Goal: Task Accomplishment & Management: Use online tool/utility

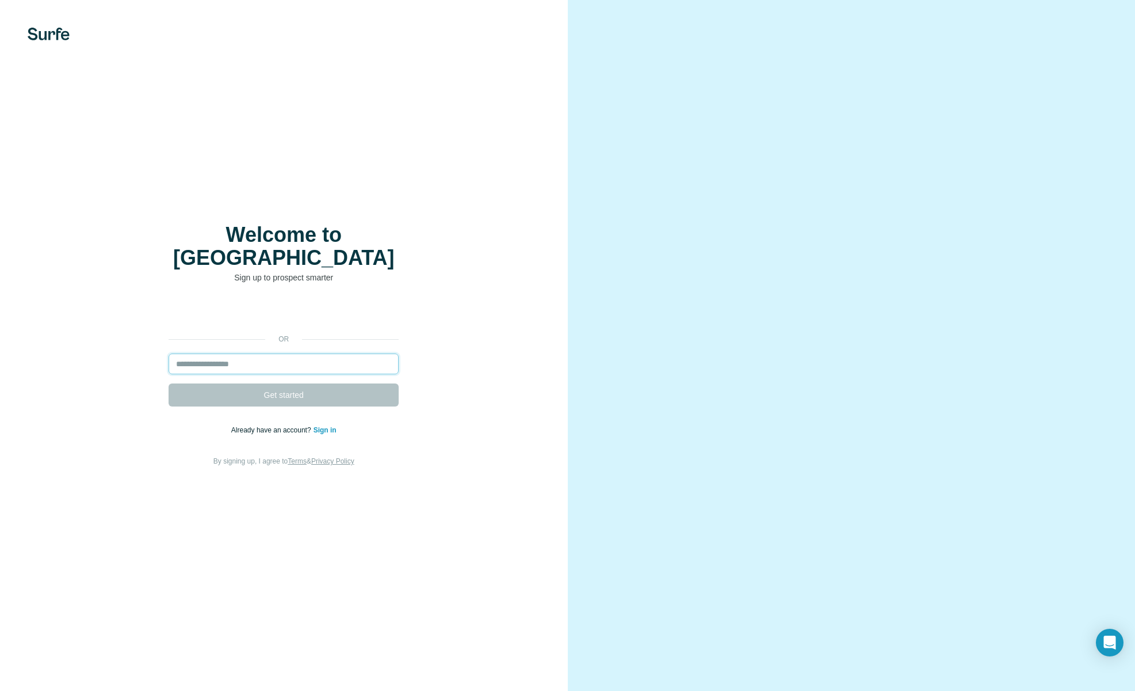
click at [330, 356] on input "email" at bounding box center [284, 363] width 230 height 21
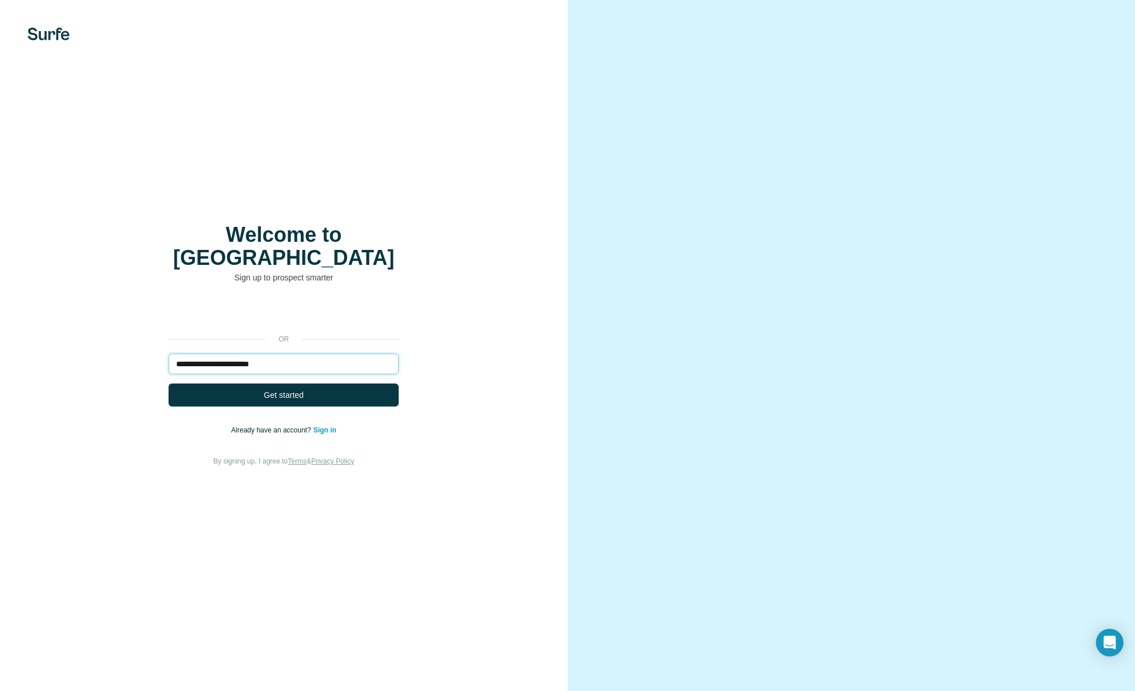
type input "**********"
click at [169, 383] on button "Get started" at bounding box center [284, 394] width 230 height 23
click at [346, 387] on button "Get started" at bounding box center [284, 394] width 230 height 23
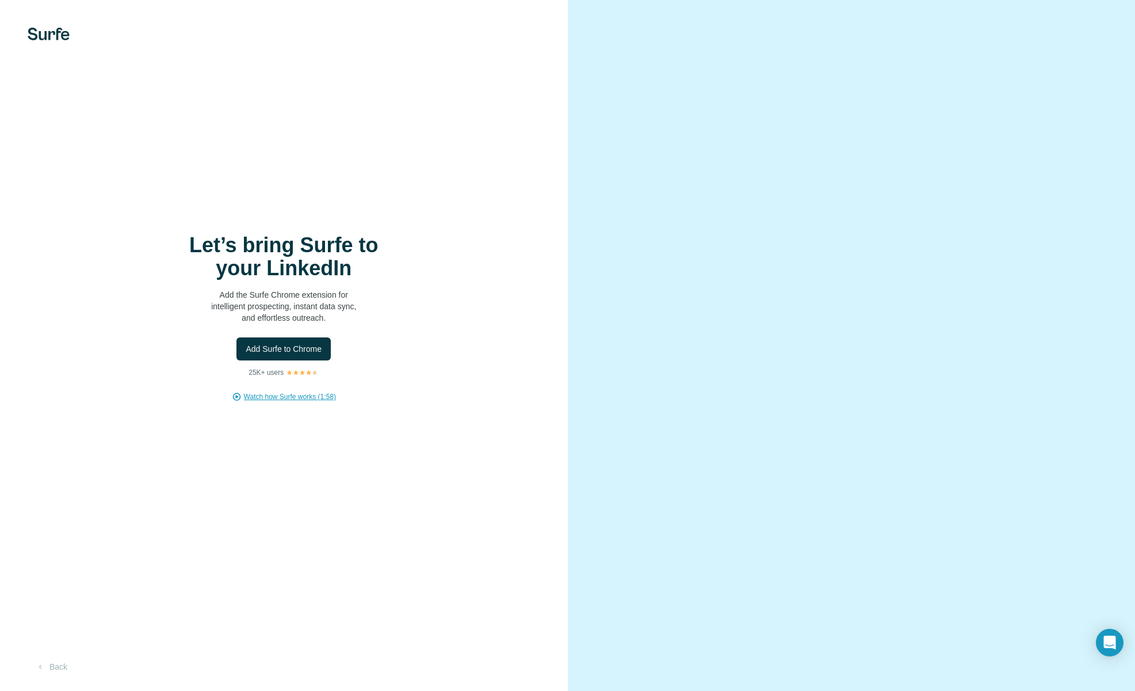
click at [308, 395] on span "Watch how Surfe works (1:58)" at bounding box center [290, 396] width 92 height 10
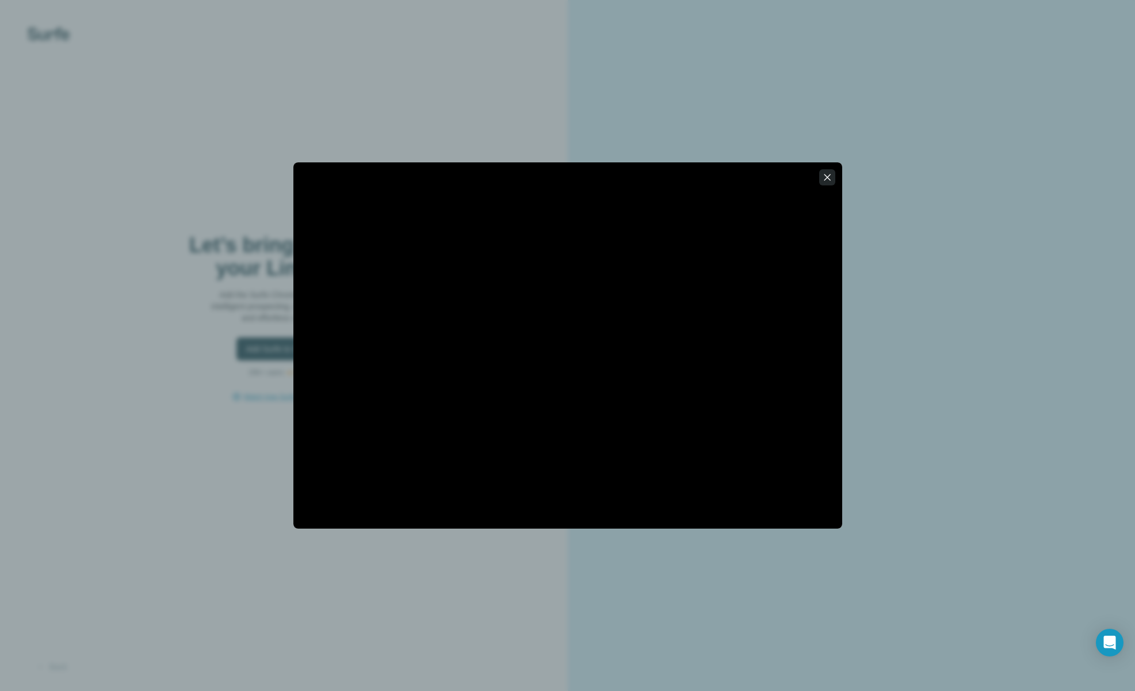
click at [831, 177] on icon "button" at bounding box center [828, 177] width 12 height 12
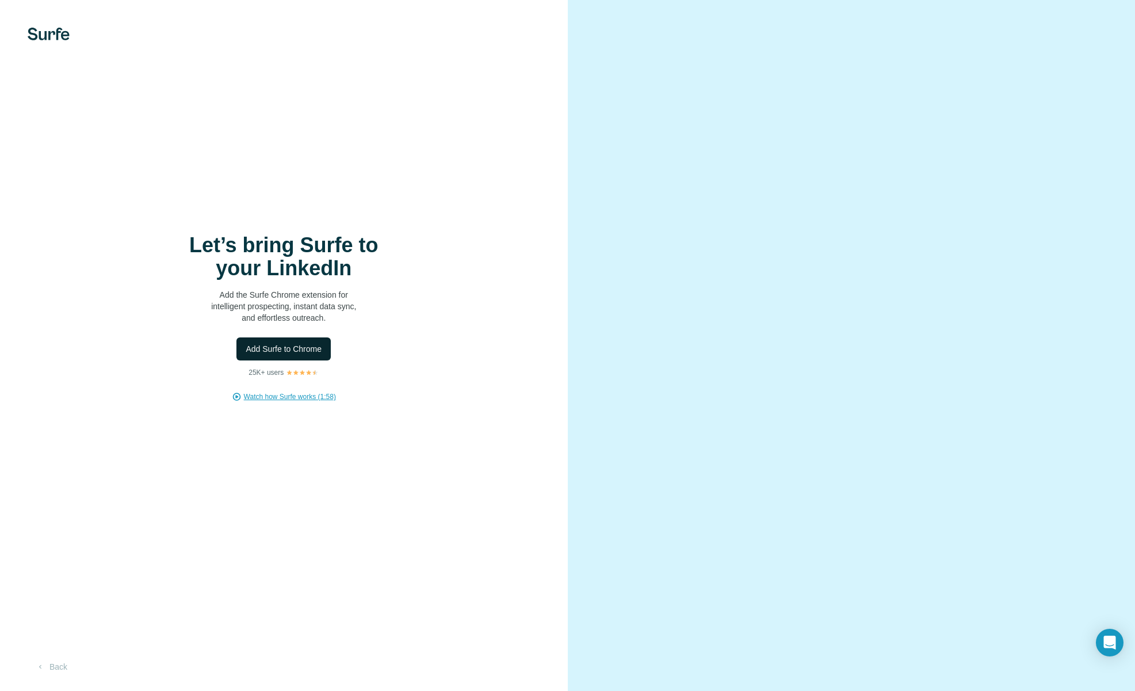
click at [285, 352] on span "Add Surfe to Chrome" at bounding box center [284, 349] width 76 height 12
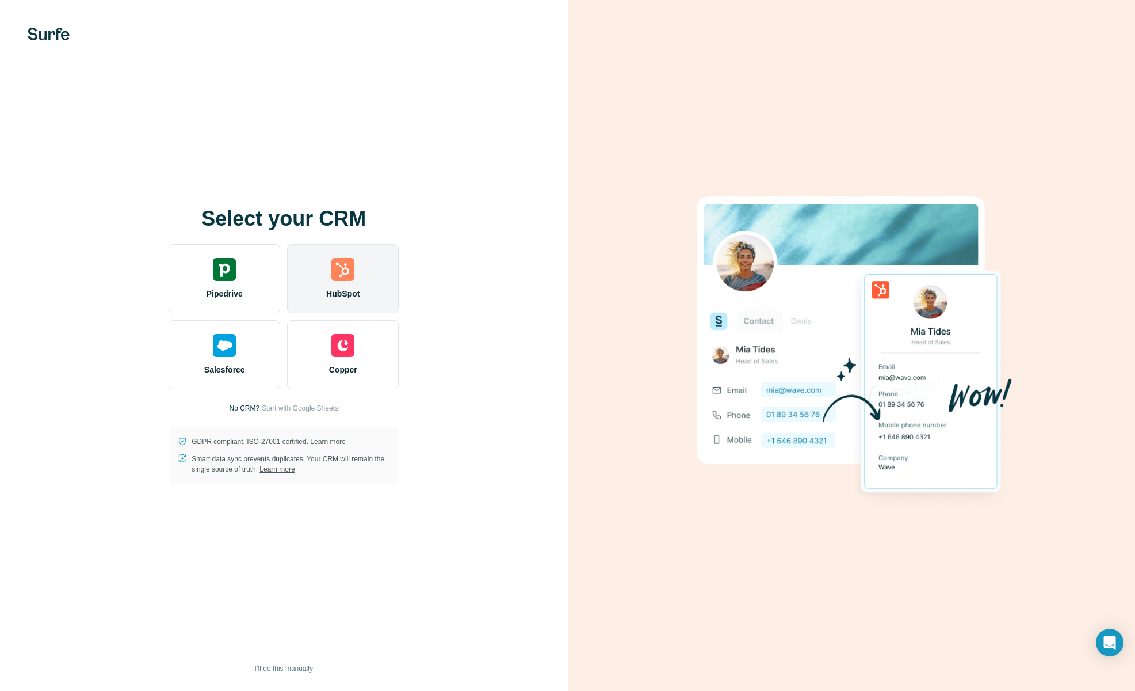
click at [343, 277] on img at bounding box center [342, 269] width 23 height 23
click at [346, 269] on img at bounding box center [342, 269] width 23 height 23
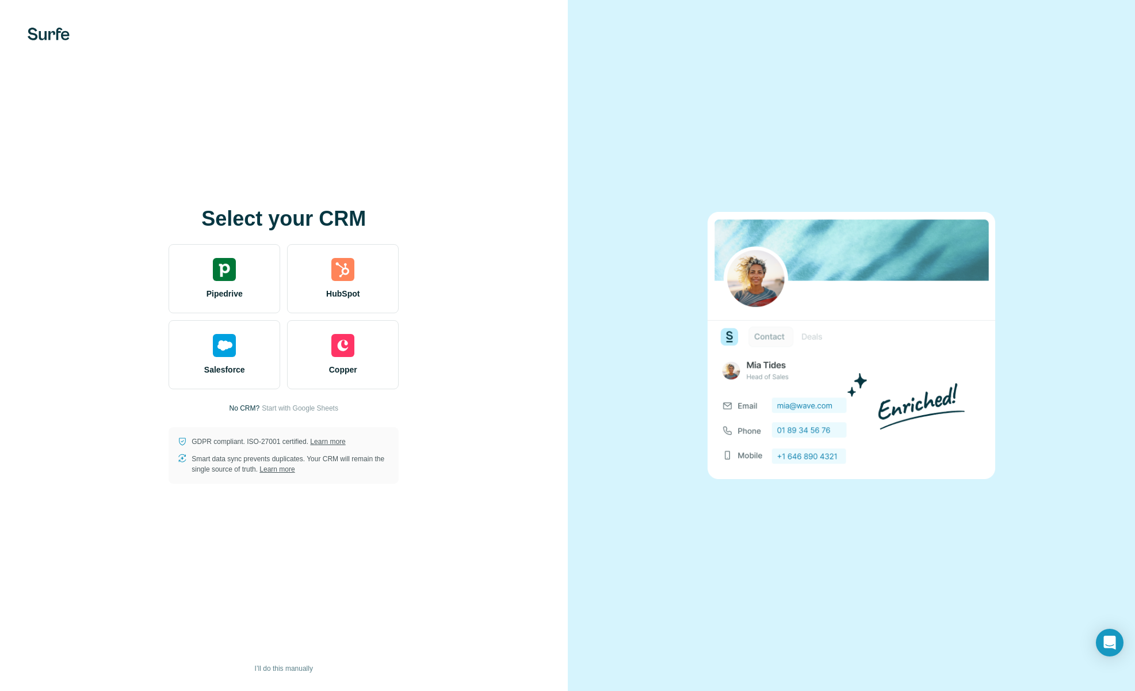
click at [68, 32] on img at bounding box center [49, 34] width 42 height 13
click at [57, 39] on img at bounding box center [49, 34] width 42 height 13
click at [815, 474] on img at bounding box center [852, 345] width 288 height 266
click at [287, 670] on span "I’ll do this manually" at bounding box center [284, 668] width 58 height 10
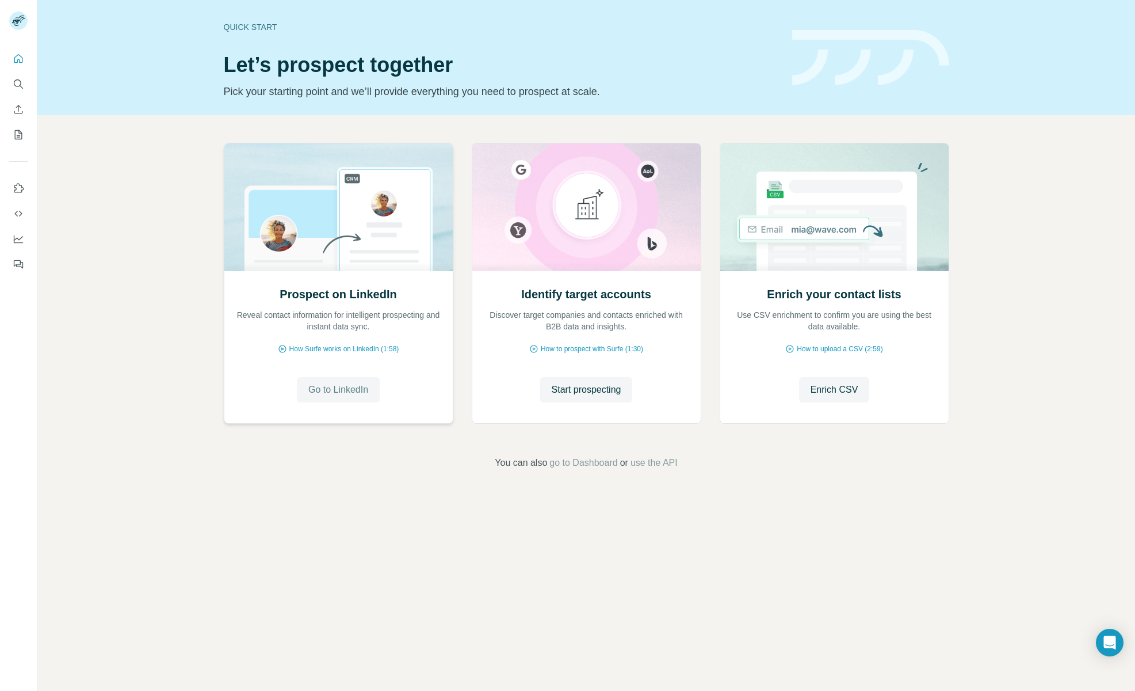
click at [344, 390] on span "Go to LinkedIn" at bounding box center [338, 390] width 60 height 14
click at [607, 393] on span "Start prospecting" at bounding box center [587, 390] width 70 height 14
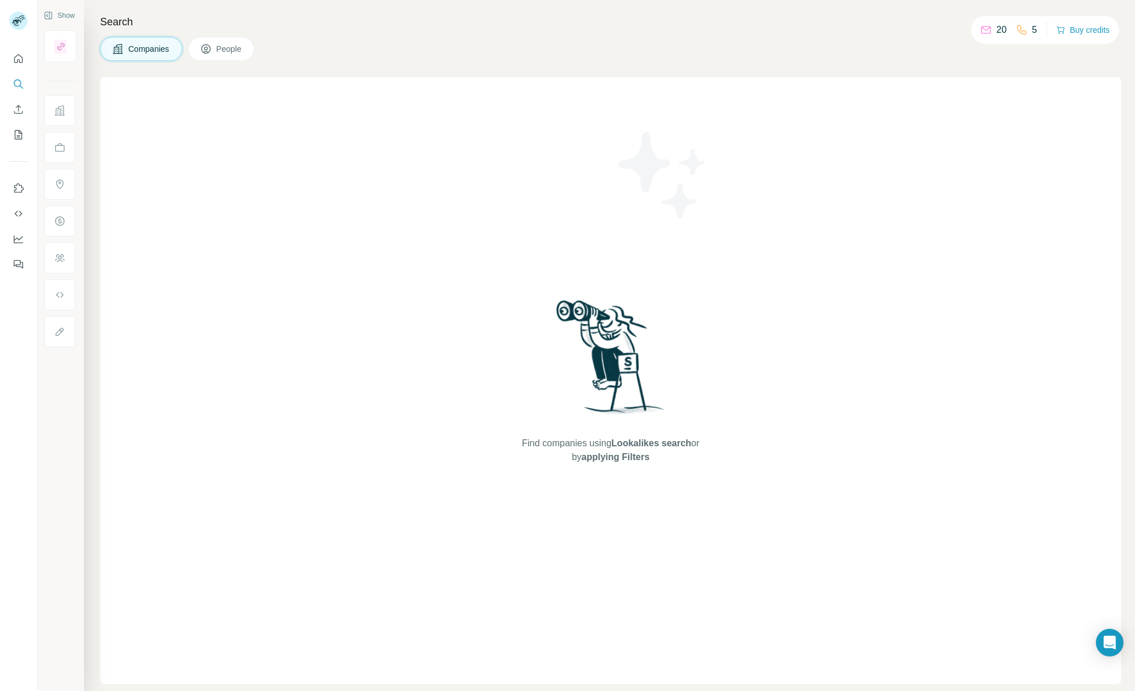
click at [226, 54] on span "People" at bounding box center [229, 49] width 26 height 12
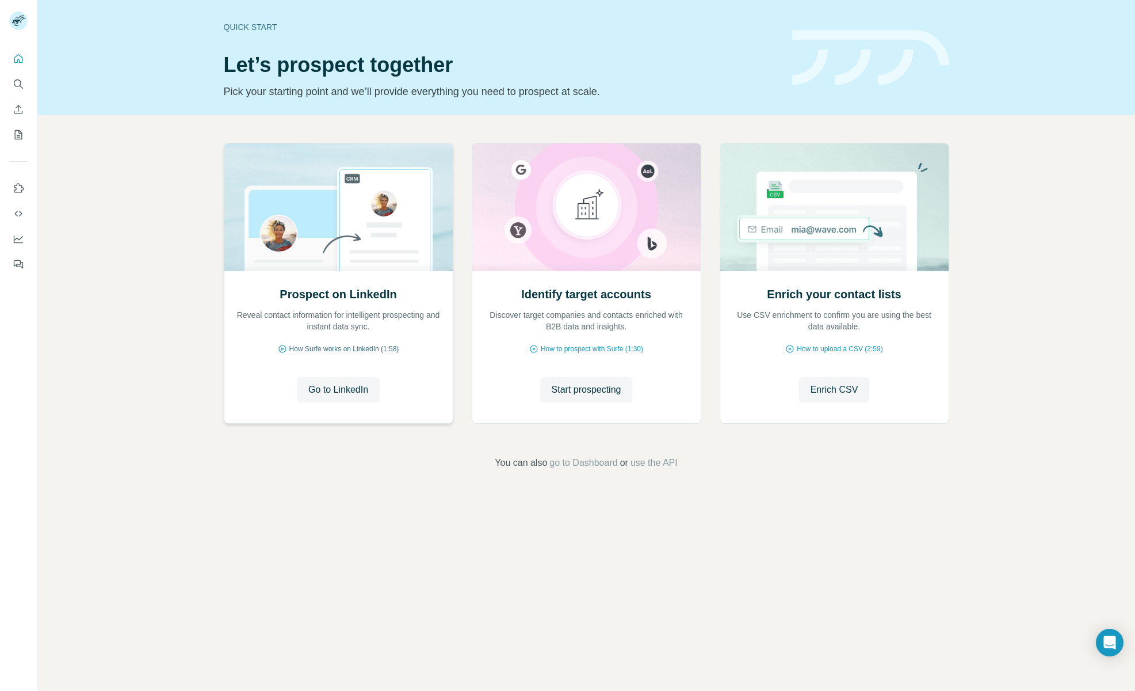
click at [387, 349] on span "How Surfe works on LinkedIn (1:58)" at bounding box center [344, 349] width 110 height 10
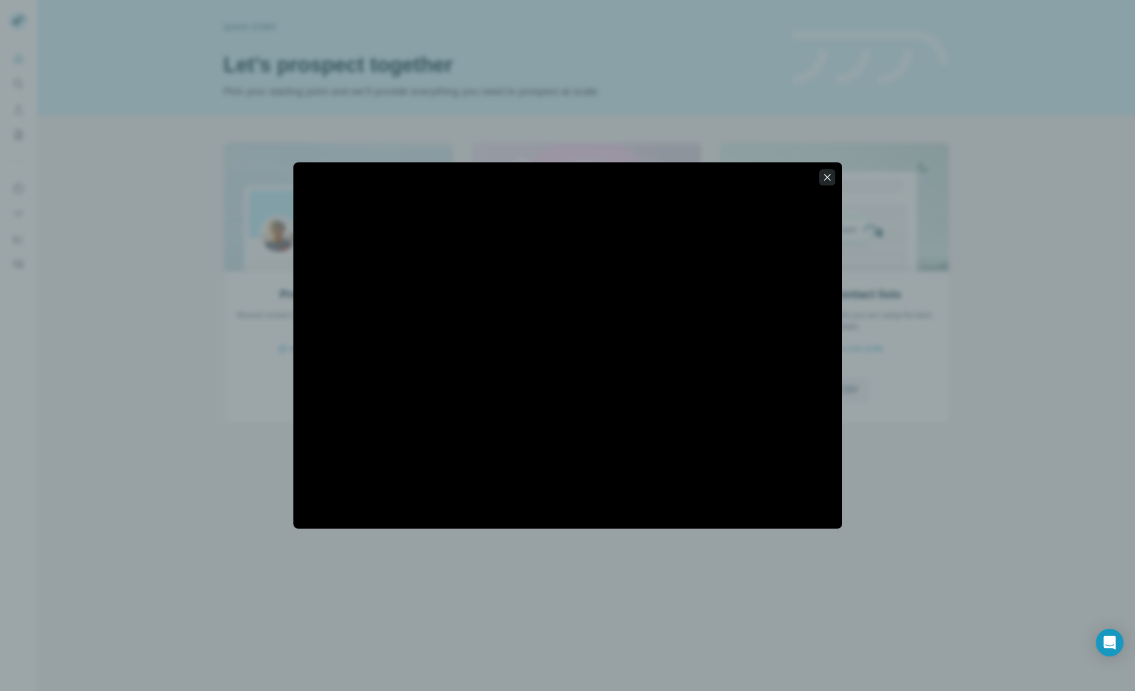
click at [826, 182] on icon "button" at bounding box center [828, 177] width 12 height 12
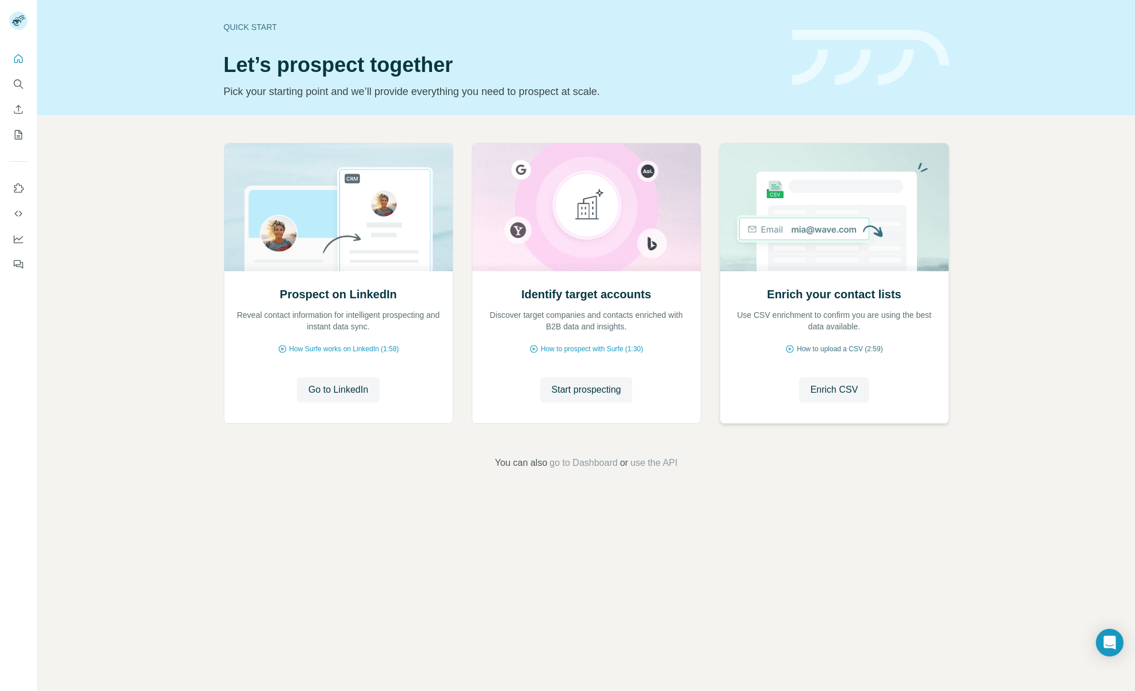
click at [854, 352] on span "How to upload a CSV (2:59)" at bounding box center [840, 349] width 86 height 10
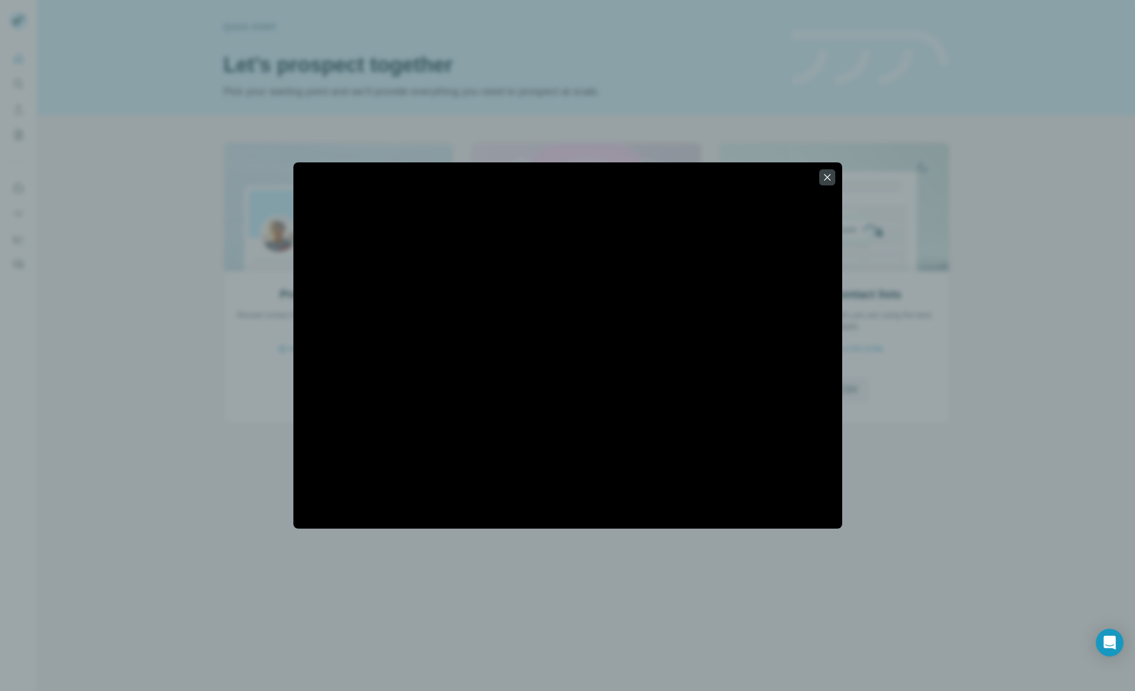
click at [780, 577] on div at bounding box center [567, 345] width 1135 height 691
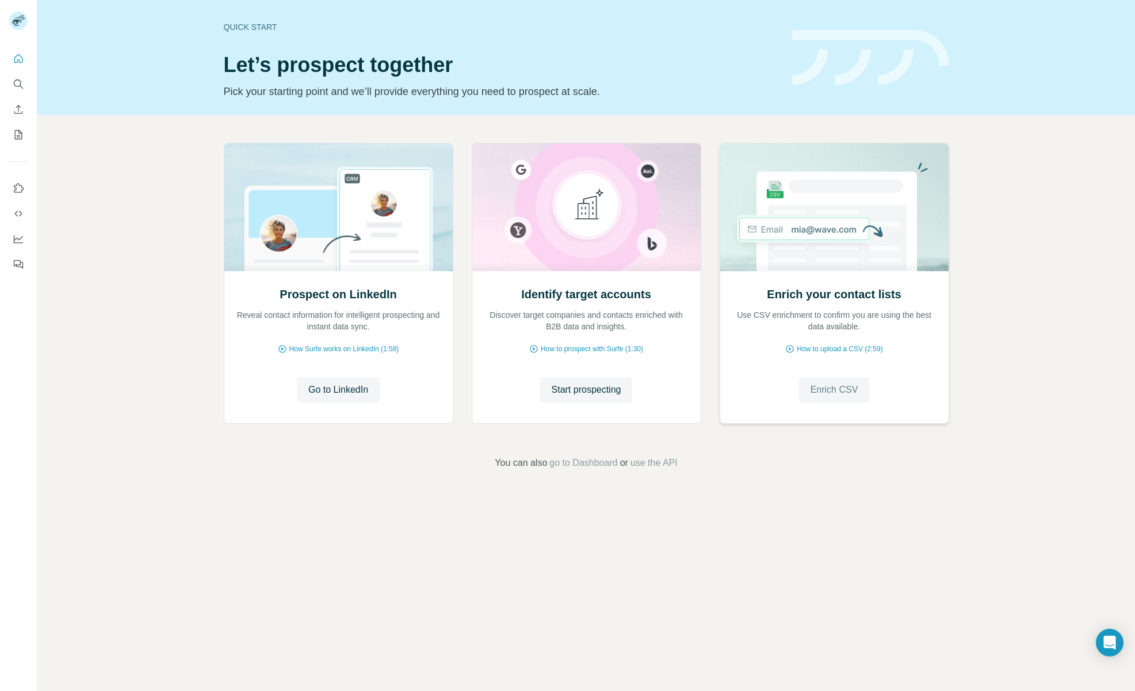
click at [849, 394] on span "Enrich CSV" at bounding box center [835, 390] width 48 height 14
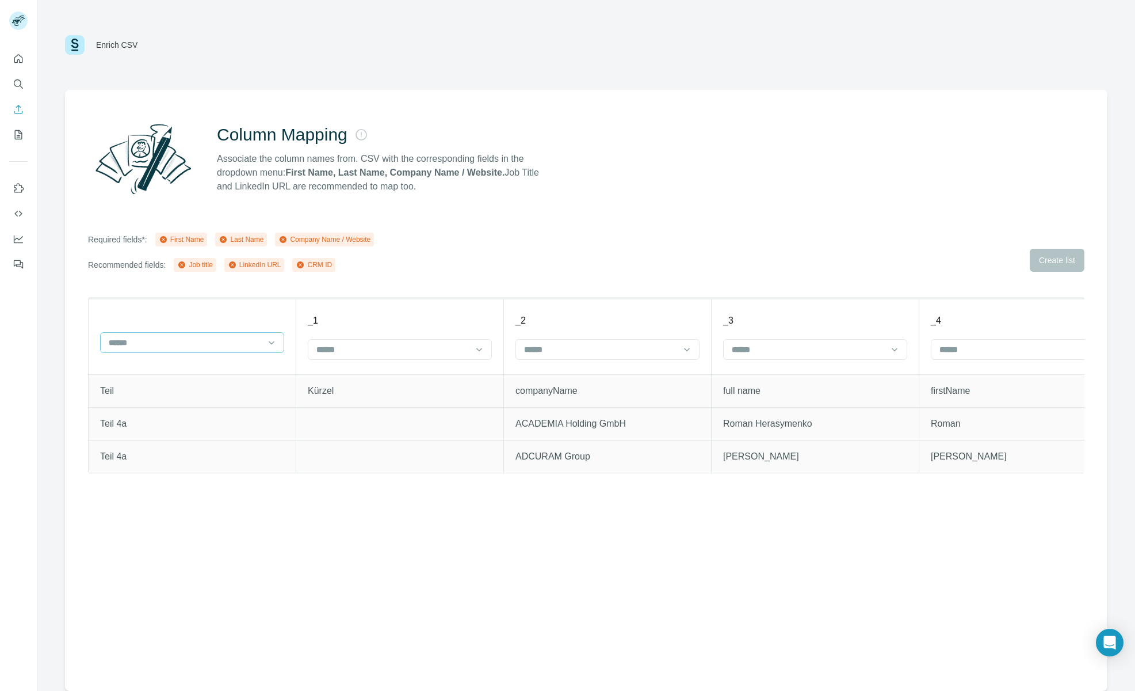
click at [169, 343] on input at bounding box center [185, 342] width 155 height 13
click at [398, 352] on input at bounding box center [392, 349] width 155 height 13
click at [600, 350] on input at bounding box center [600, 349] width 155 height 13
click at [588, 411] on div "Company Name" at bounding box center [607, 417] width 165 height 12
click at [1005, 347] on input at bounding box center [1016, 349] width 155 height 13
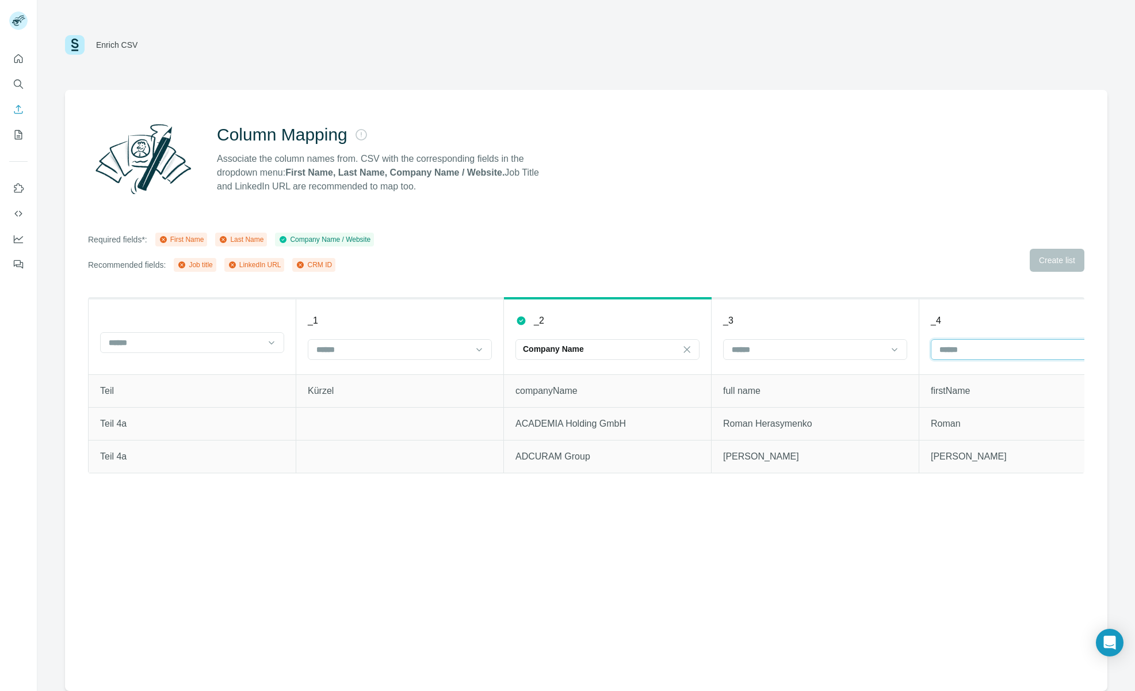
scroll to position [0, 9]
click at [995, 374] on div "First Name" at bounding box center [1014, 375] width 165 height 12
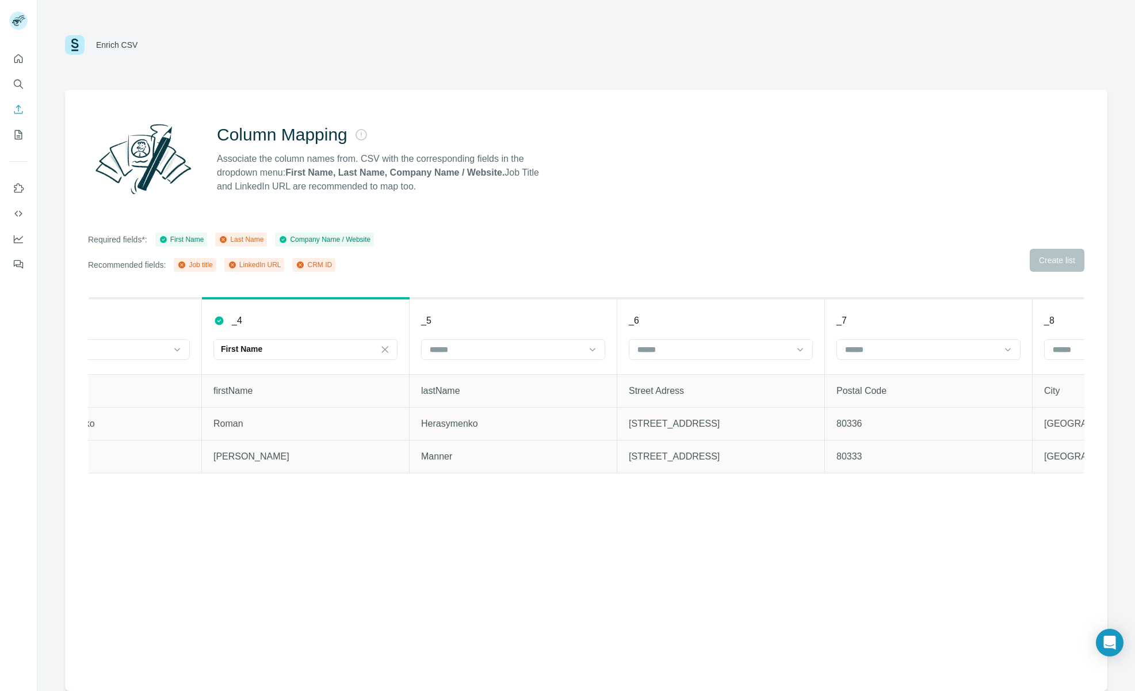
scroll to position [0, 720]
click at [497, 350] on input at bounding box center [503, 349] width 155 height 13
click at [482, 375] on div "Last Name" at bounding box center [510, 375] width 165 height 12
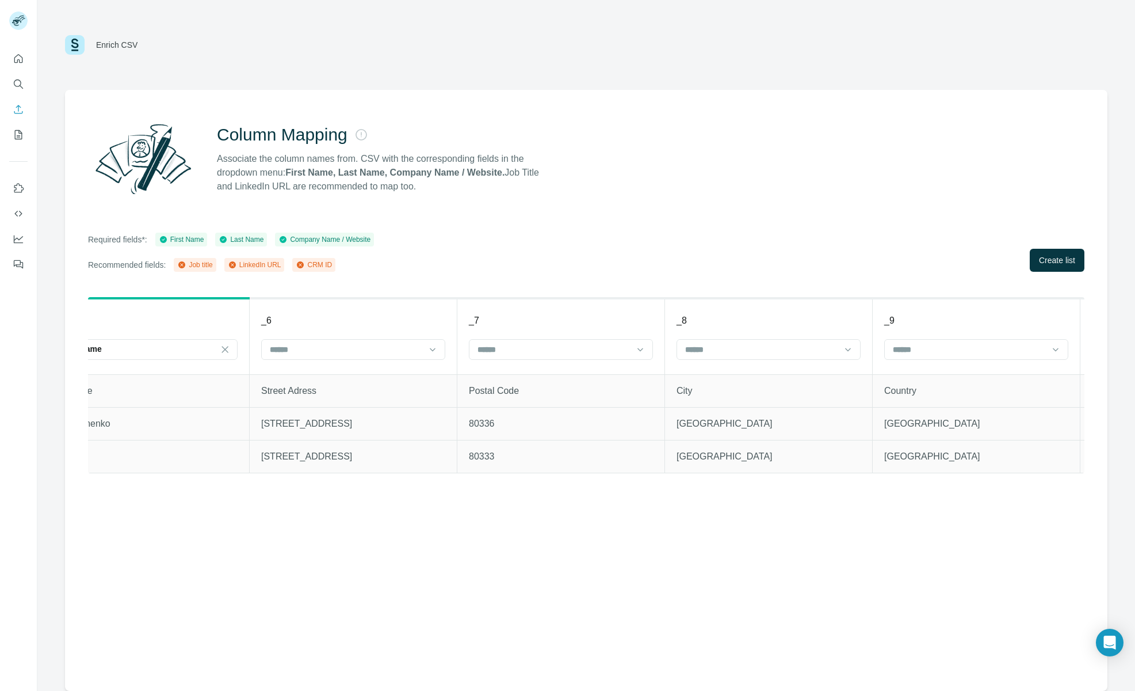
scroll to position [0, 1140]
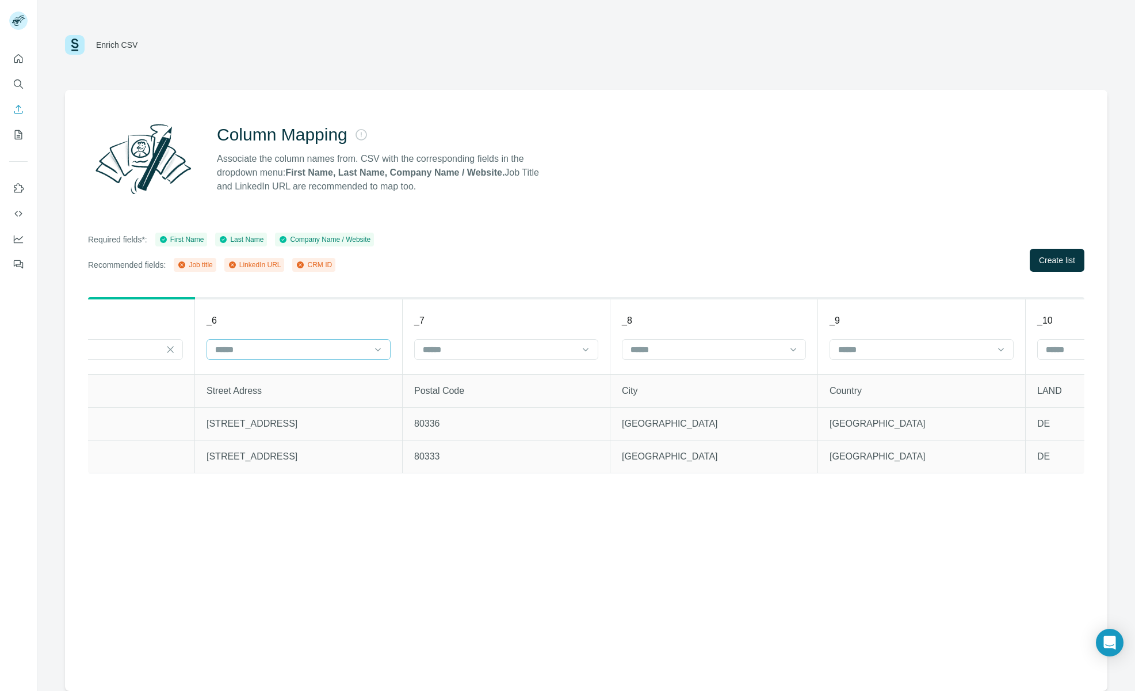
click at [331, 351] on input at bounding box center [291, 349] width 155 height 13
click at [606, 257] on div "Required fields*: First Name Last Name Company Name / Website Recommended field…" at bounding box center [586, 251] width 997 height 39
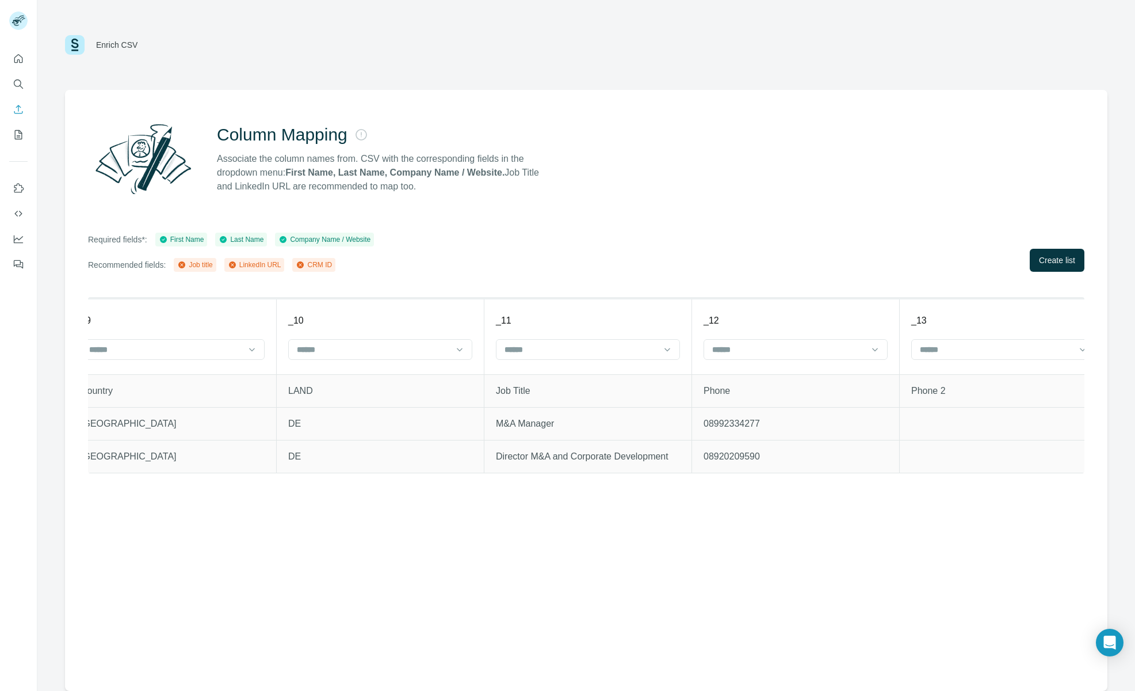
scroll to position [0, 1932]
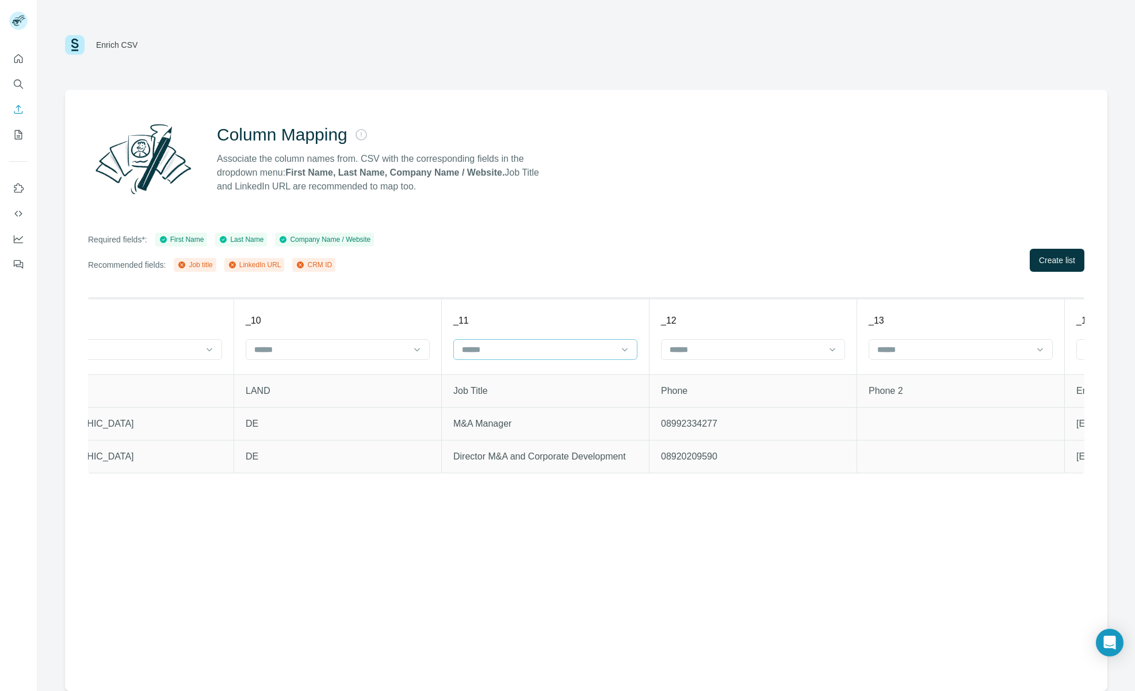
click at [536, 349] on input at bounding box center [538, 349] width 155 height 13
click at [525, 395] on div "Job title" at bounding box center [545, 396] width 165 height 12
click at [765, 345] on input at bounding box center [746, 349] width 155 height 13
click at [833, 226] on div "Column Mapping Associate the column names from. CSV with the corresponding fiel…" at bounding box center [586, 390] width 1043 height 601
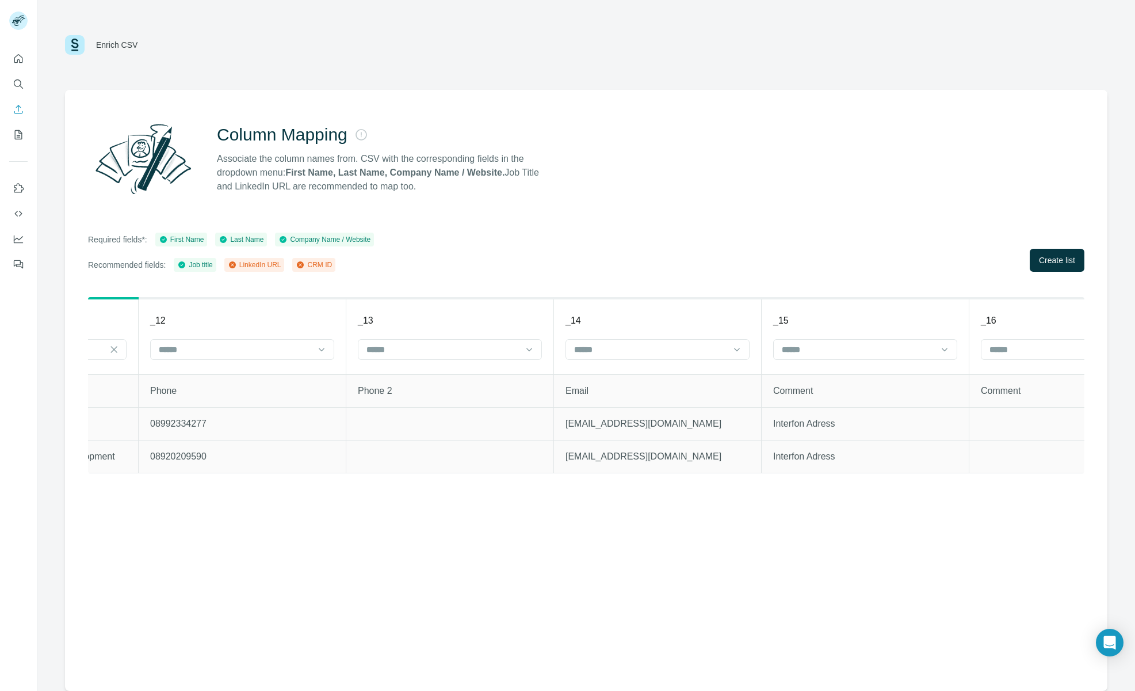
scroll to position [0, 2446]
click at [682, 350] on input at bounding box center [647, 349] width 155 height 13
click at [732, 241] on div "Required fields*: First Name Last Name Company Name / Website Recommended field…" at bounding box center [586, 251] width 997 height 39
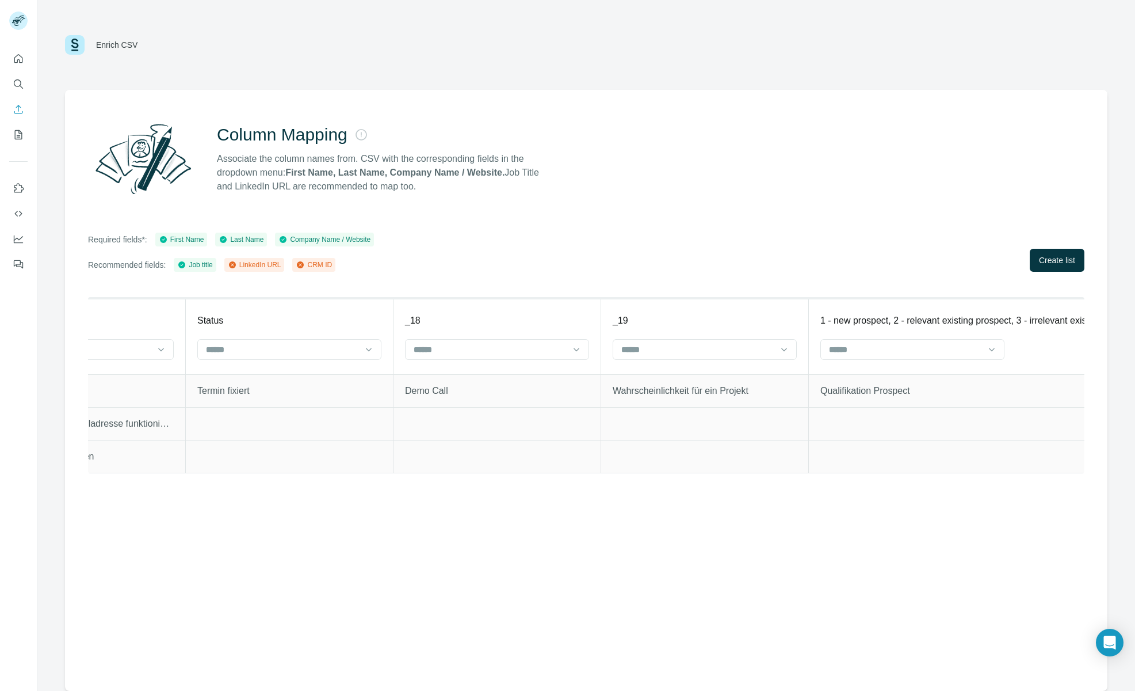
scroll to position [0, 3945]
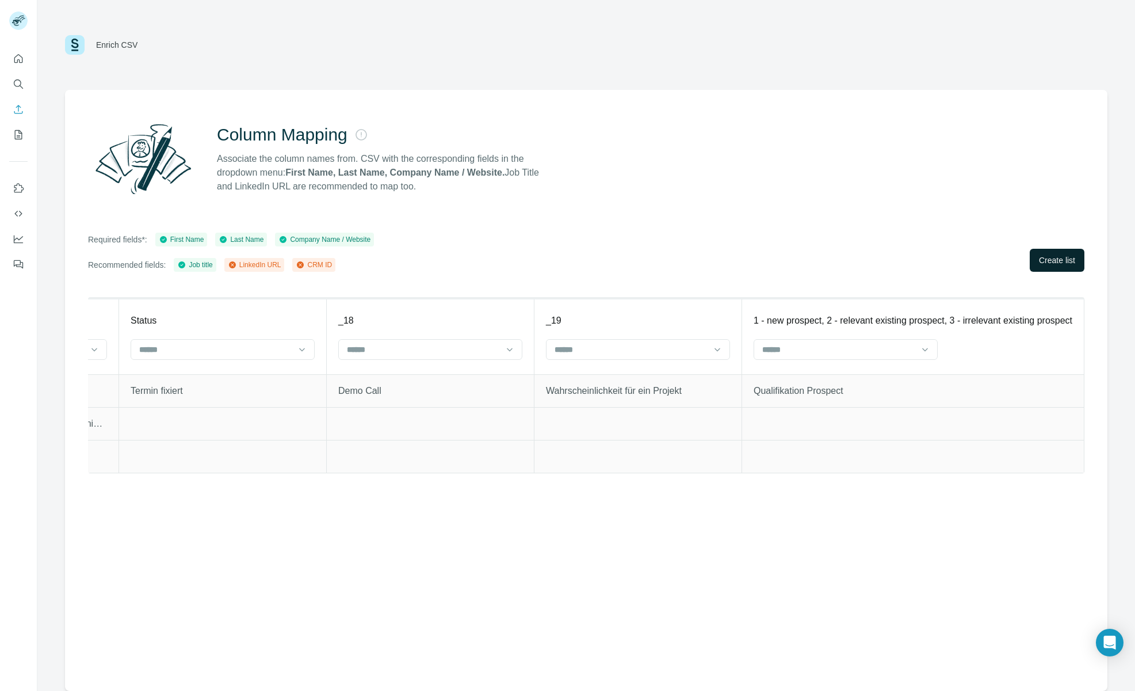
click at [1051, 258] on span "Create list" at bounding box center [1057, 260] width 36 height 12
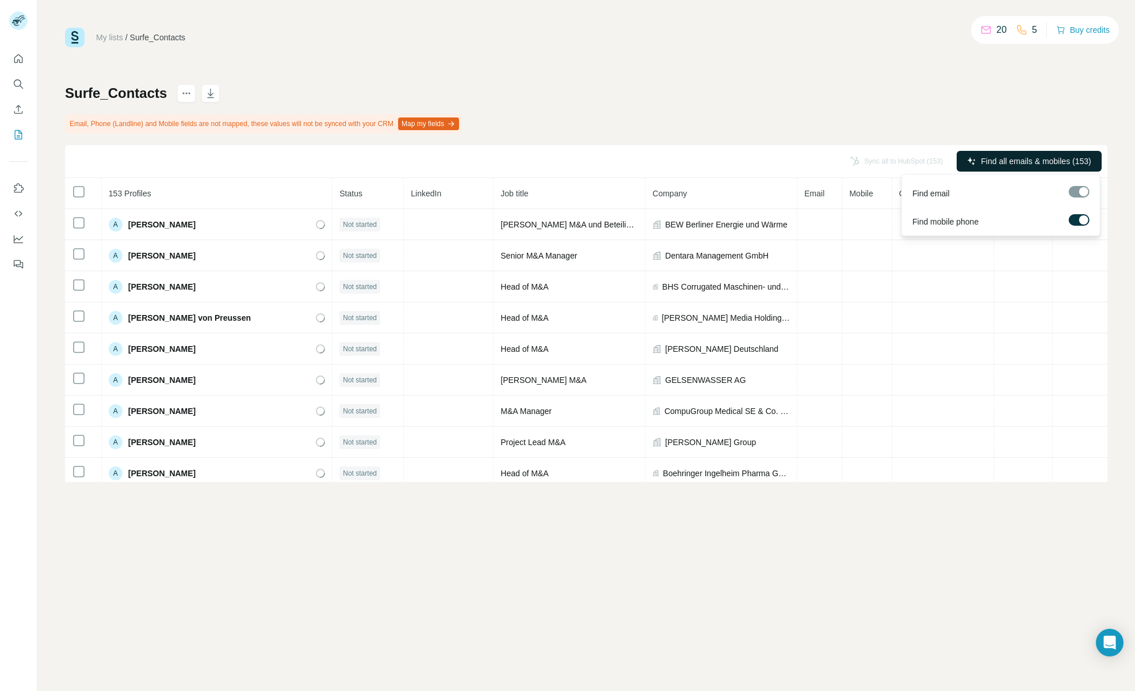
click at [1055, 163] on span "Find all emails & mobiles (153)" at bounding box center [1036, 161] width 110 height 12
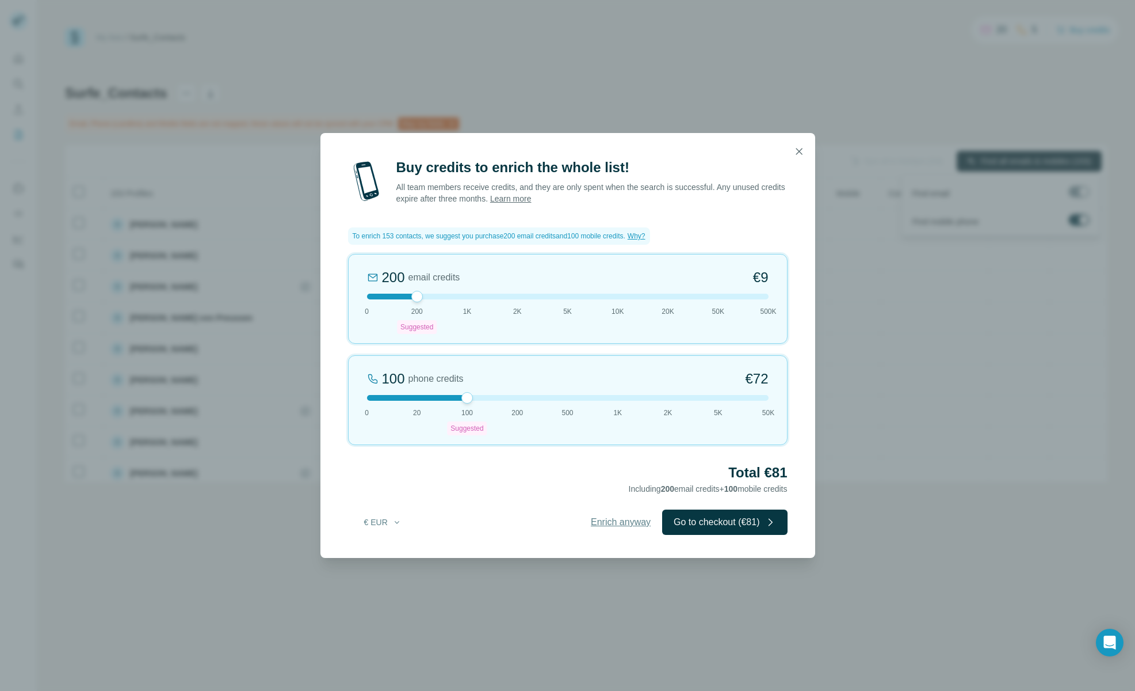
click at [602, 522] on span "Enrich anyway" at bounding box center [621, 522] width 60 height 14
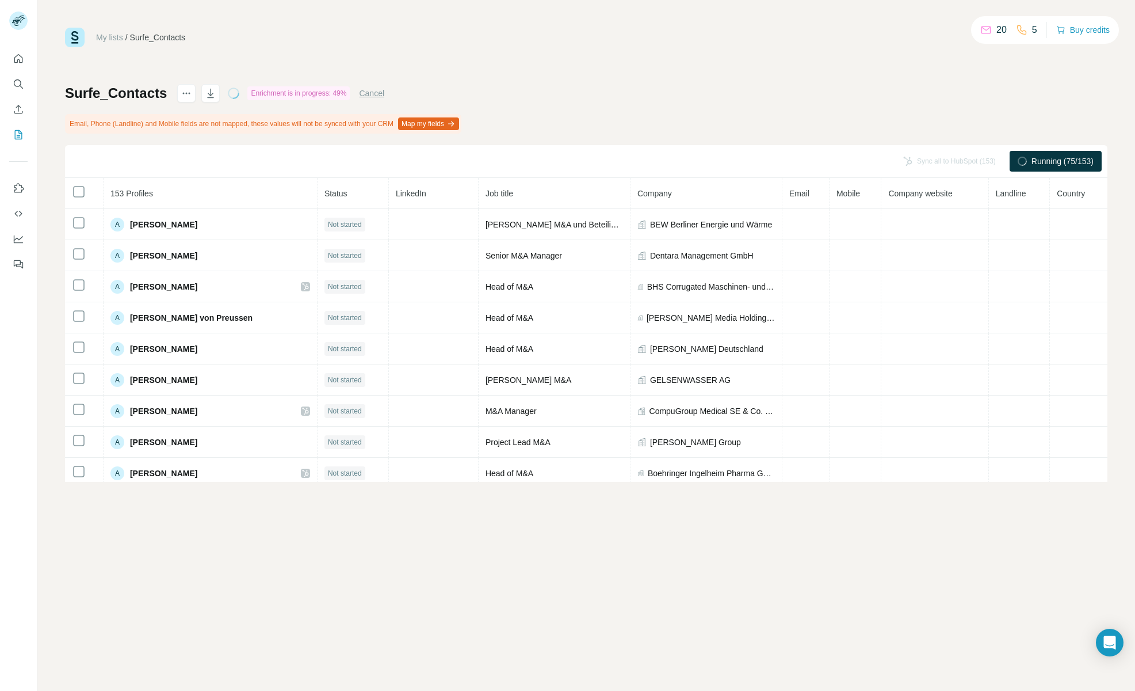
click at [995, 109] on div "Surfe_Contacts Enrichment is in progress: 49% Cancel Email, Phone (Landline) an…" at bounding box center [586, 283] width 1043 height 398
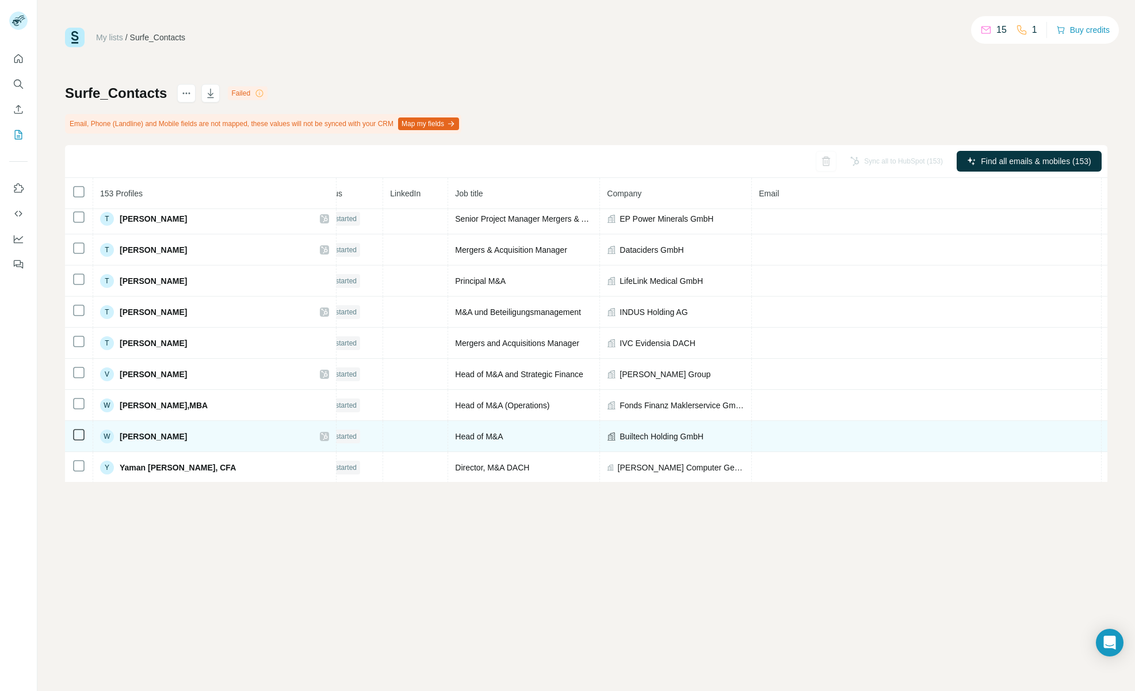
scroll to position [4488, 24]
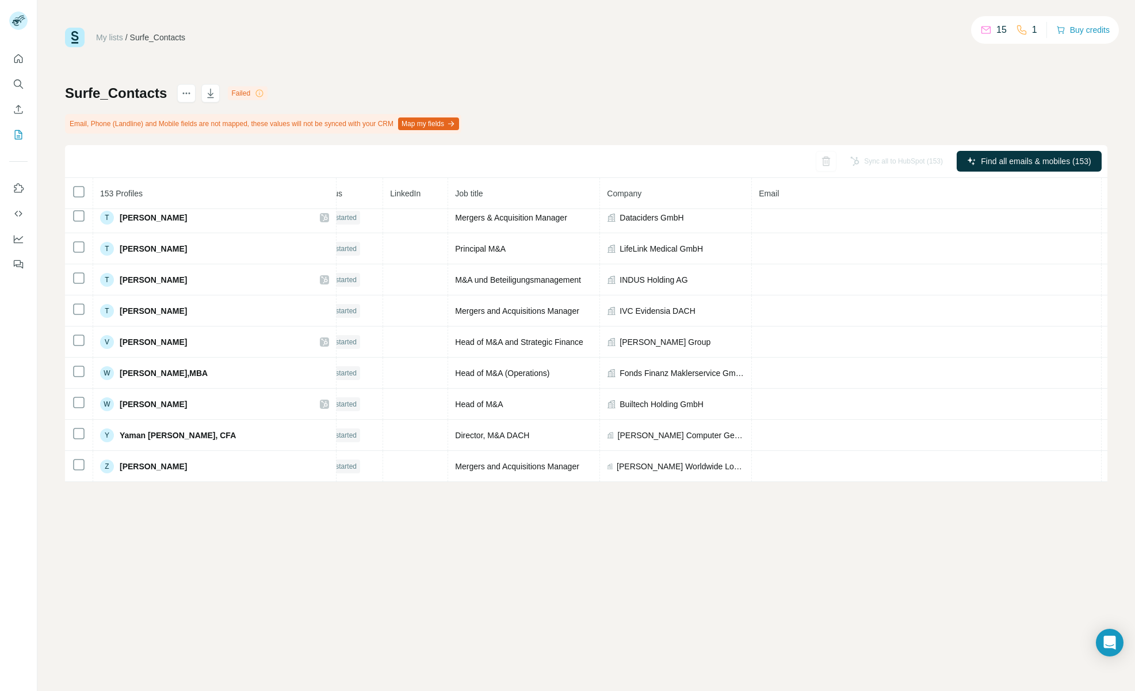
click at [731, 566] on div "My lists / Surfe_Contacts 15 1 Buy credits Surfe_Contacts Failed Email, Phone (…" at bounding box center [586, 345] width 1098 height 691
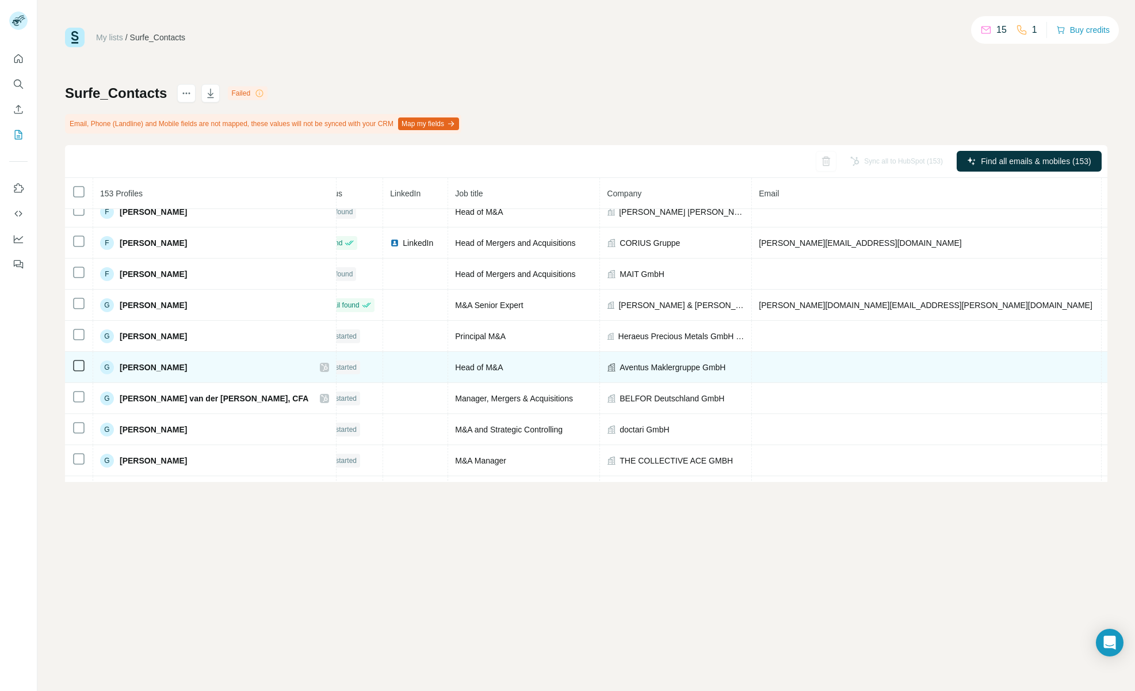
scroll to position [1718, 24]
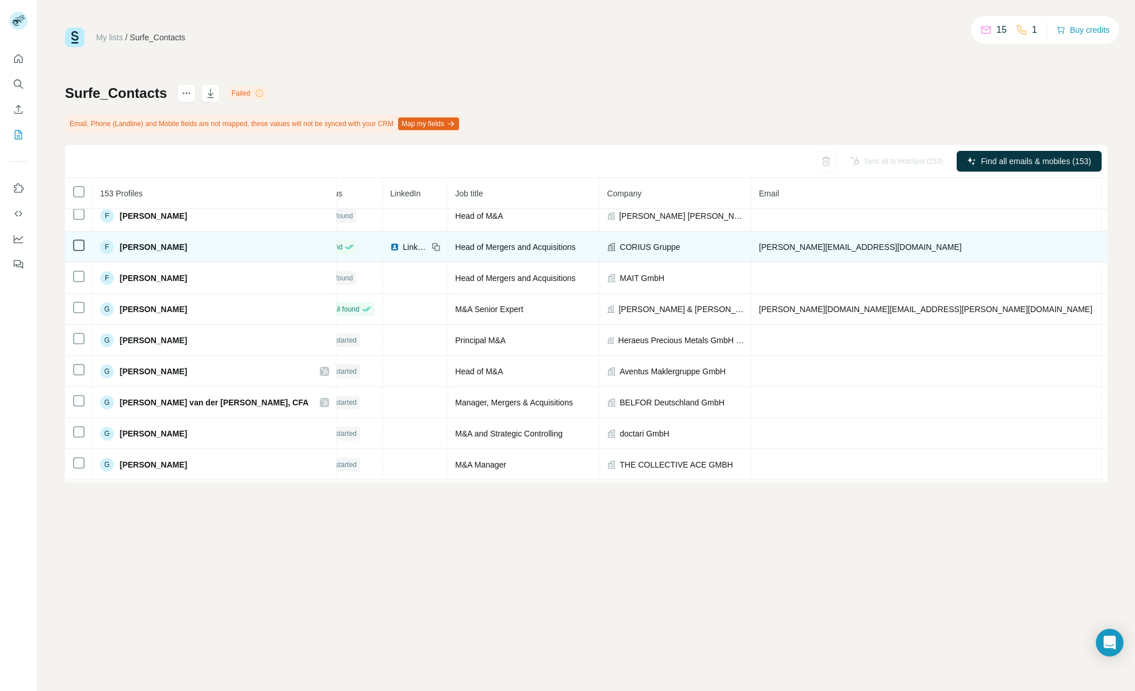
click at [792, 250] on td "[PERSON_NAME][EMAIL_ADDRESS][DOMAIN_NAME]" at bounding box center [927, 246] width 350 height 31
drag, startPoint x: 789, startPoint y: 246, endPoint x: 676, endPoint y: 246, distance: 113.4
click at [676, 246] on tr "F [PERSON_NAME] Found LinkedIn Head of Mergers and Acquisitions CORIUS Gruppe […" at bounding box center [747, 246] width 1412 height 31
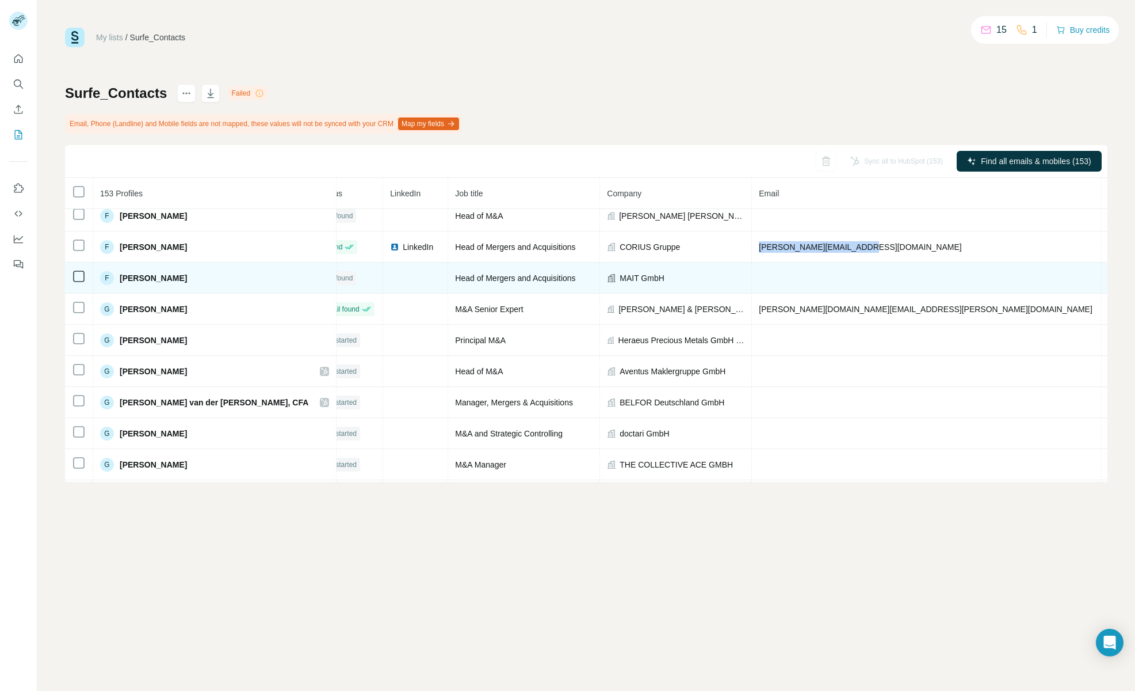
copy tr "[PERSON_NAME][EMAIL_ADDRESS][DOMAIN_NAME]"
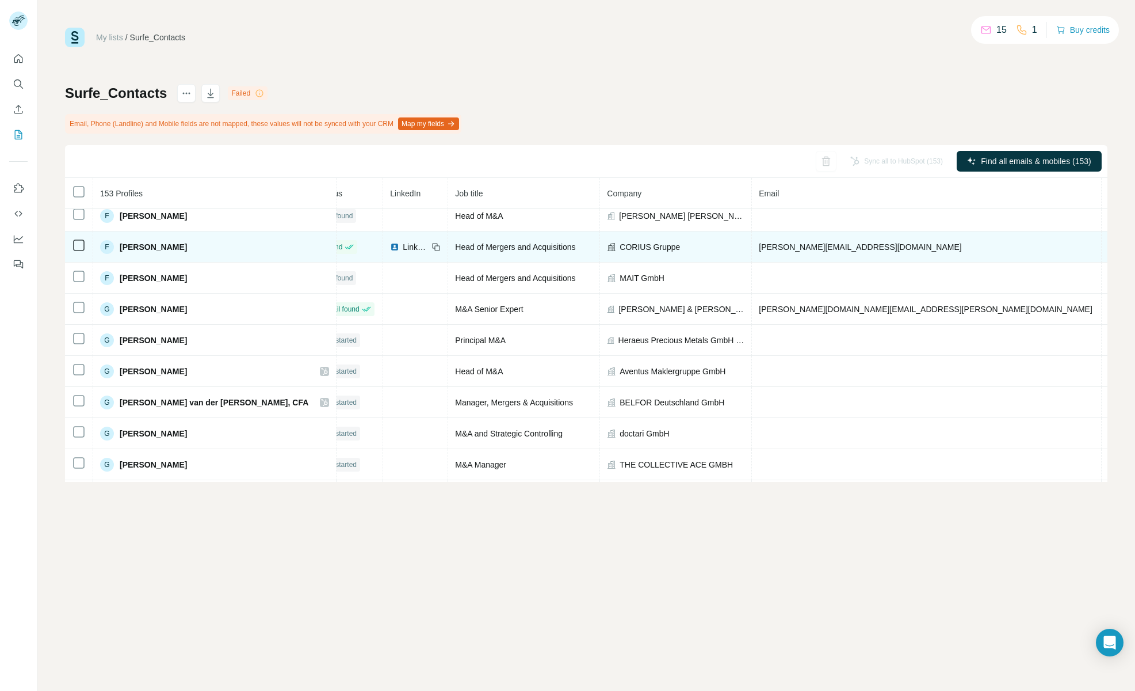
drag, startPoint x: 887, startPoint y: 249, endPoint x: 824, endPoint y: 258, distance: 64.0
click at [1102, 249] on td "[PHONE_NUMBER]" at bounding box center [1145, 246] width 87 height 31
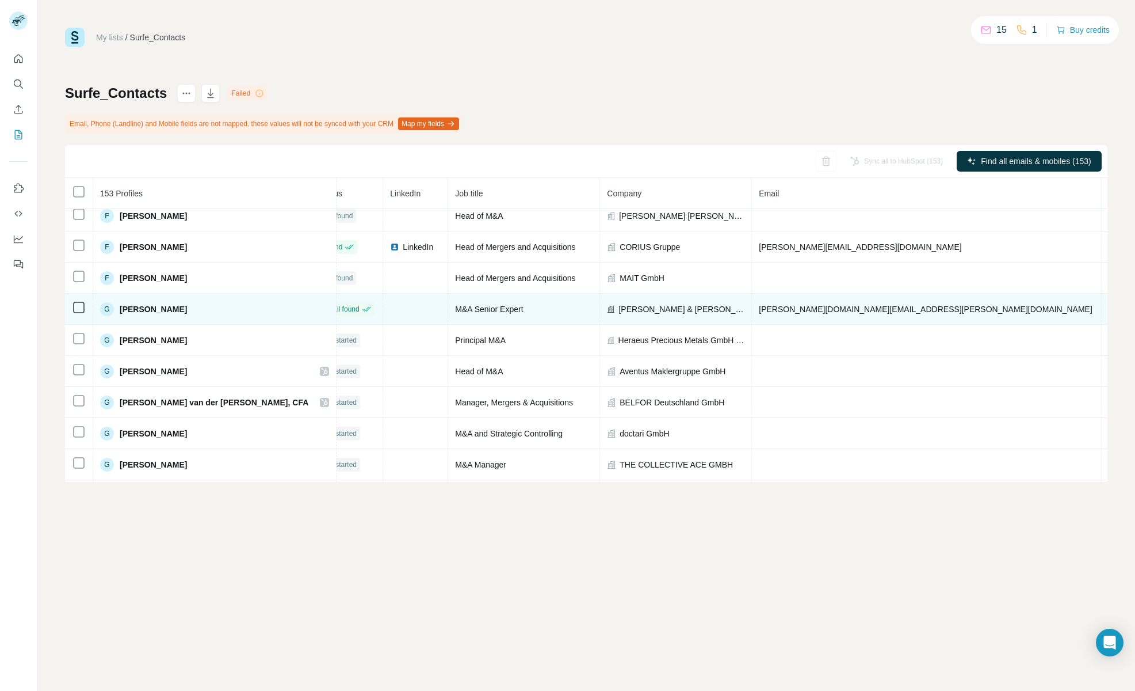
copy span "[PHONE_NUMBER]"
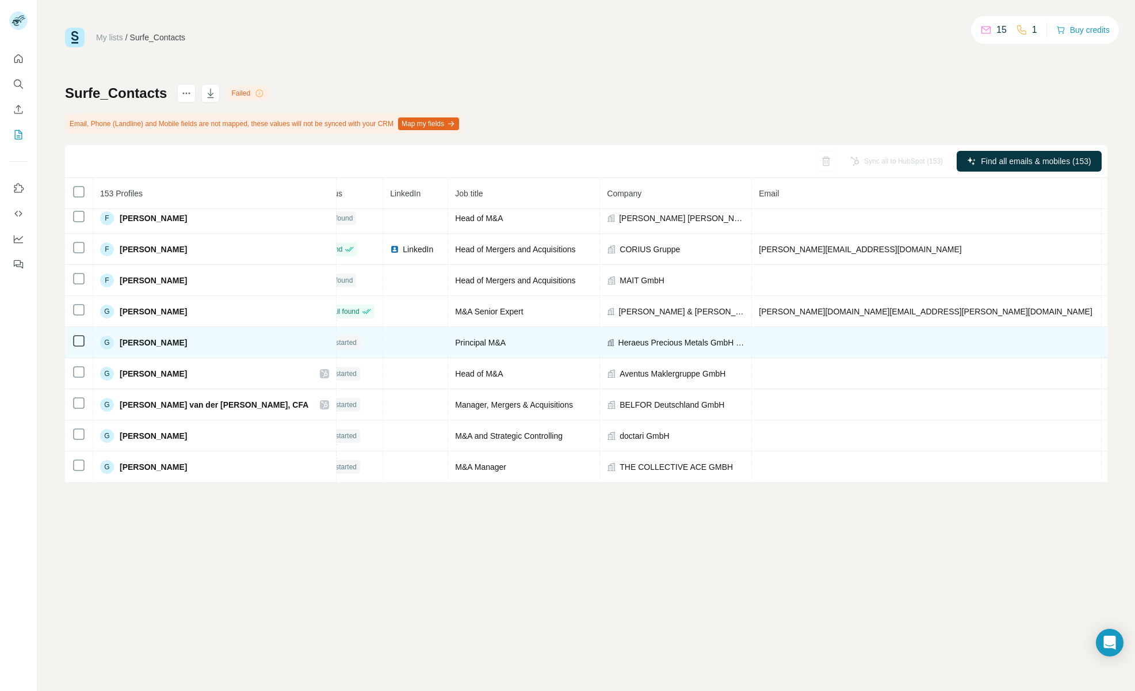
scroll to position [1713, 24]
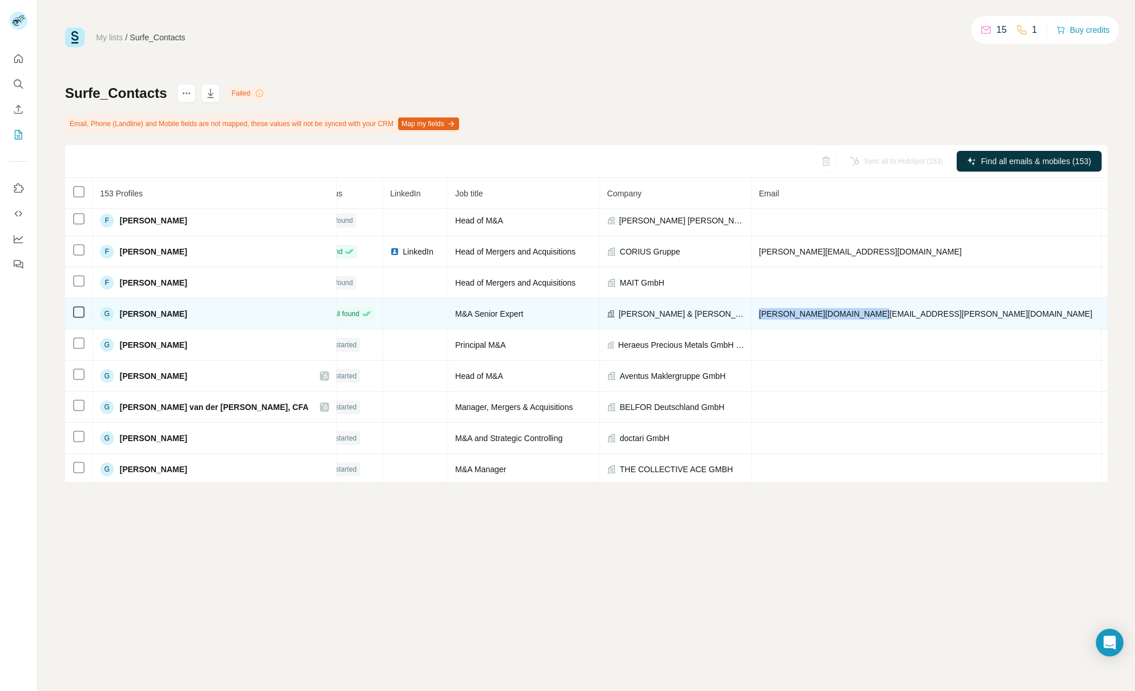
drag, startPoint x: 798, startPoint y: 315, endPoint x: 685, endPoint y: 319, distance: 112.9
click at [752, 317] on td "[PERSON_NAME][DOMAIN_NAME][EMAIL_ADDRESS][PERSON_NAME][DOMAIN_NAME]" at bounding box center [927, 313] width 350 height 31
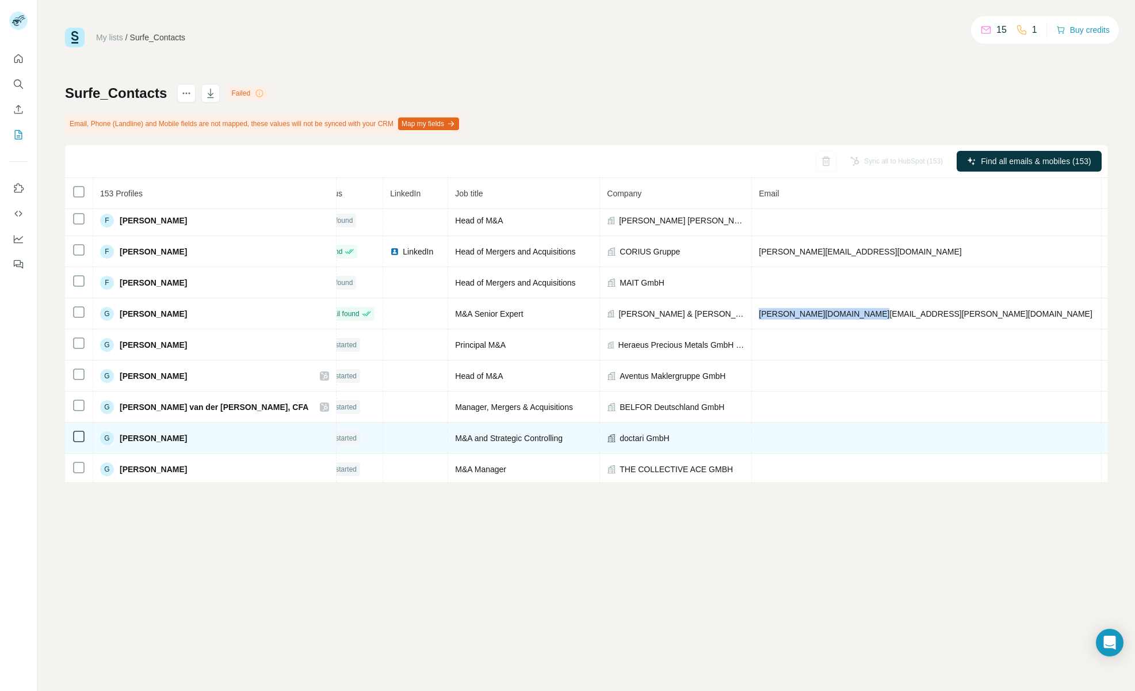
copy span "[PERSON_NAME][DOMAIN_NAME][EMAIL_ADDRESS][PERSON_NAME][DOMAIN_NAME]"
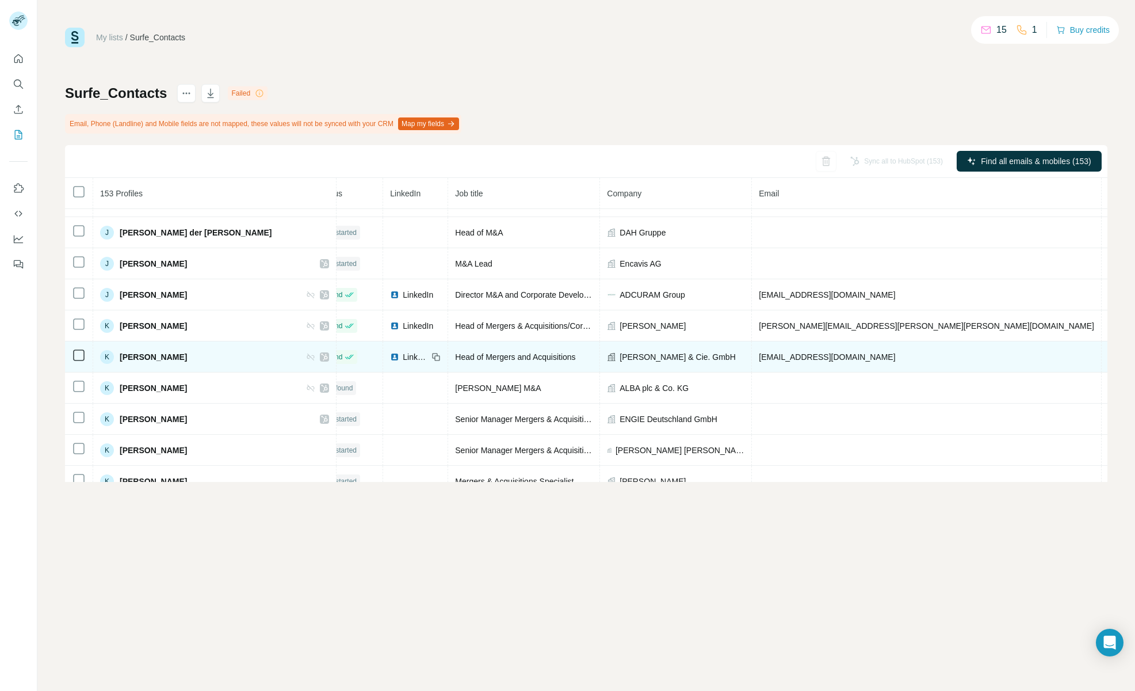
scroll to position [2414, 24]
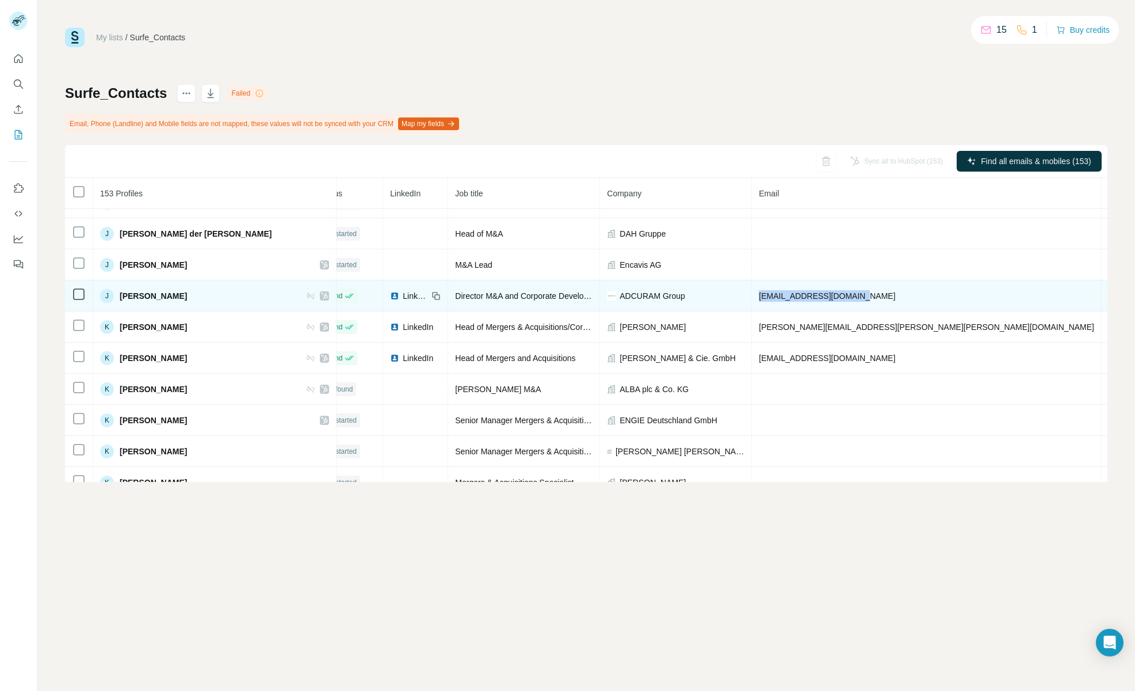
drag, startPoint x: 799, startPoint y: 295, endPoint x: 681, endPoint y: 299, distance: 118.0
click at [752, 299] on td "[EMAIL_ADDRESS][DOMAIN_NAME]" at bounding box center [927, 295] width 350 height 31
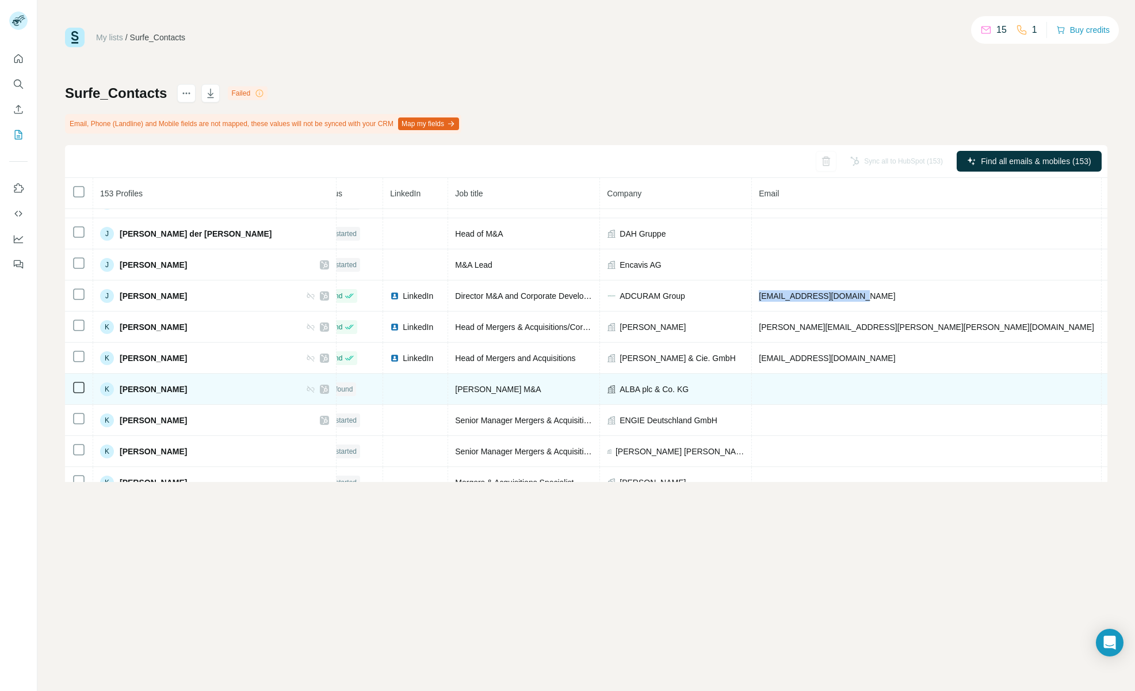
copy span "[EMAIL_ADDRESS][DOMAIN_NAME]"
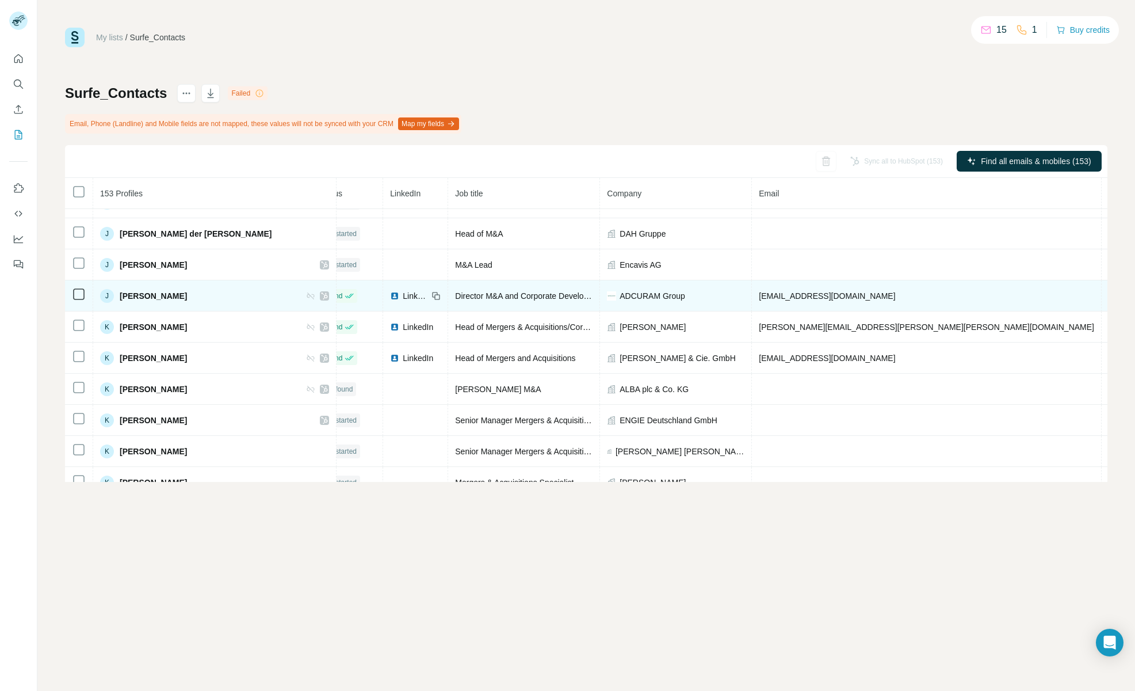
drag, startPoint x: 891, startPoint y: 296, endPoint x: 817, endPoint y: 296, distance: 74.8
click at [1102, 296] on td "[PHONE_NUMBER]" at bounding box center [1145, 295] width 87 height 31
copy span "[PHONE_NUMBER]"
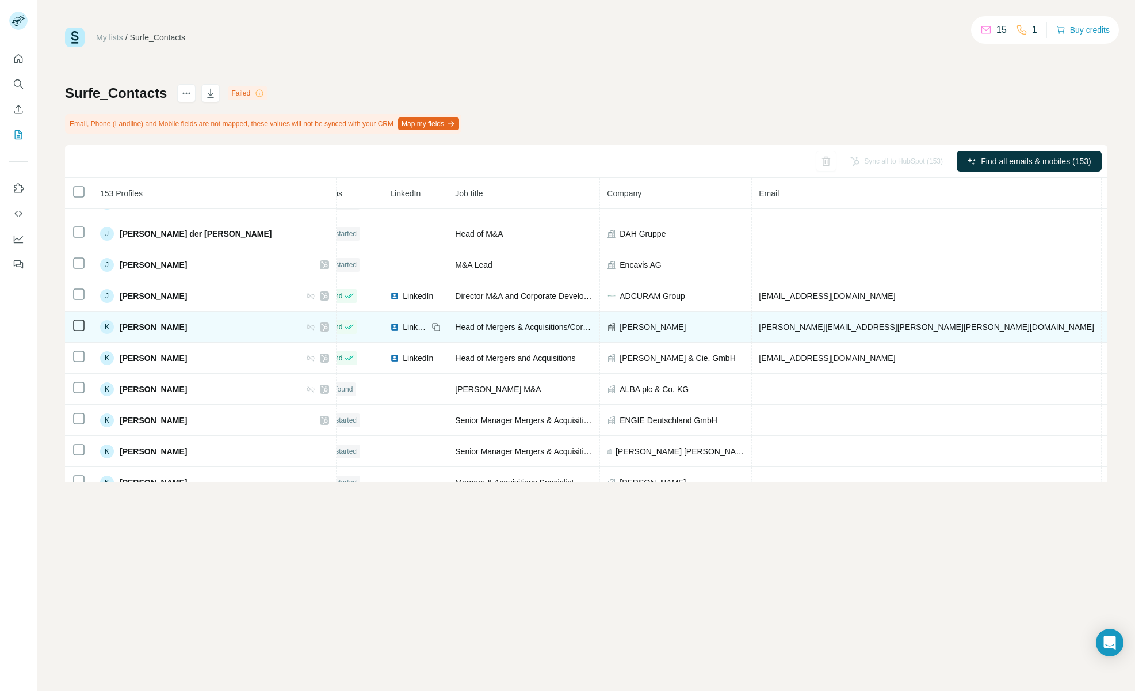
drag, startPoint x: 884, startPoint y: 327, endPoint x: 821, endPoint y: 330, distance: 63.9
click at [1102, 330] on td "[PHONE_NUMBER]" at bounding box center [1145, 326] width 87 height 31
drag, startPoint x: 887, startPoint y: 327, endPoint x: 819, endPoint y: 327, distance: 67.3
click at [1102, 327] on td "[PHONE_NUMBER]" at bounding box center [1145, 326] width 87 height 31
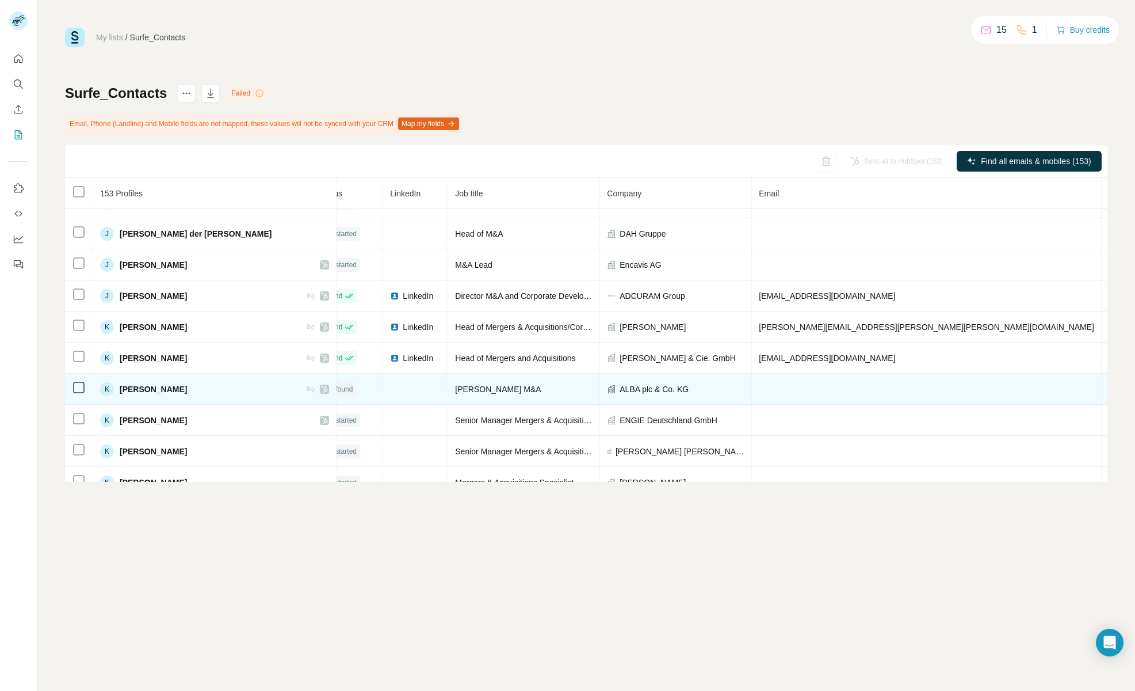
copy span "[PHONE_NUMBER]"
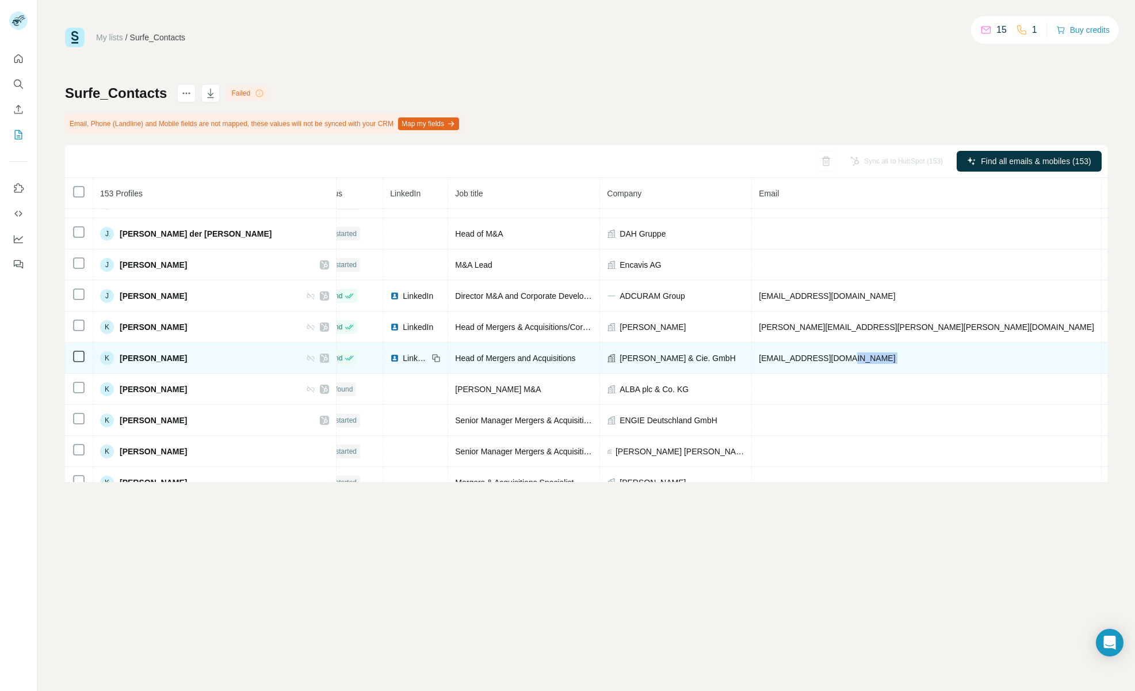
drag, startPoint x: 887, startPoint y: 358, endPoint x: 806, endPoint y: 360, distance: 81.7
click at [806, 360] on tr "K [PERSON_NAME] Found LinkedIn Head of Mergers and Acquisitions [PERSON_NAME] &…" at bounding box center [747, 357] width 1412 height 31
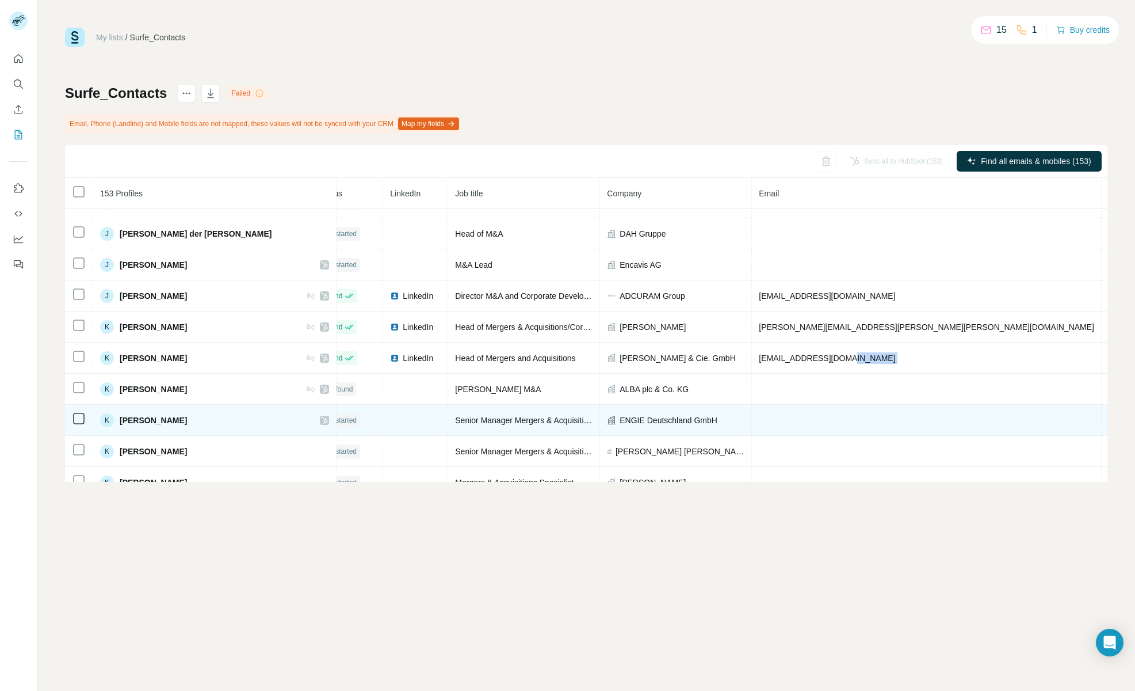
copy tr "[PHONE_NUMBER]"
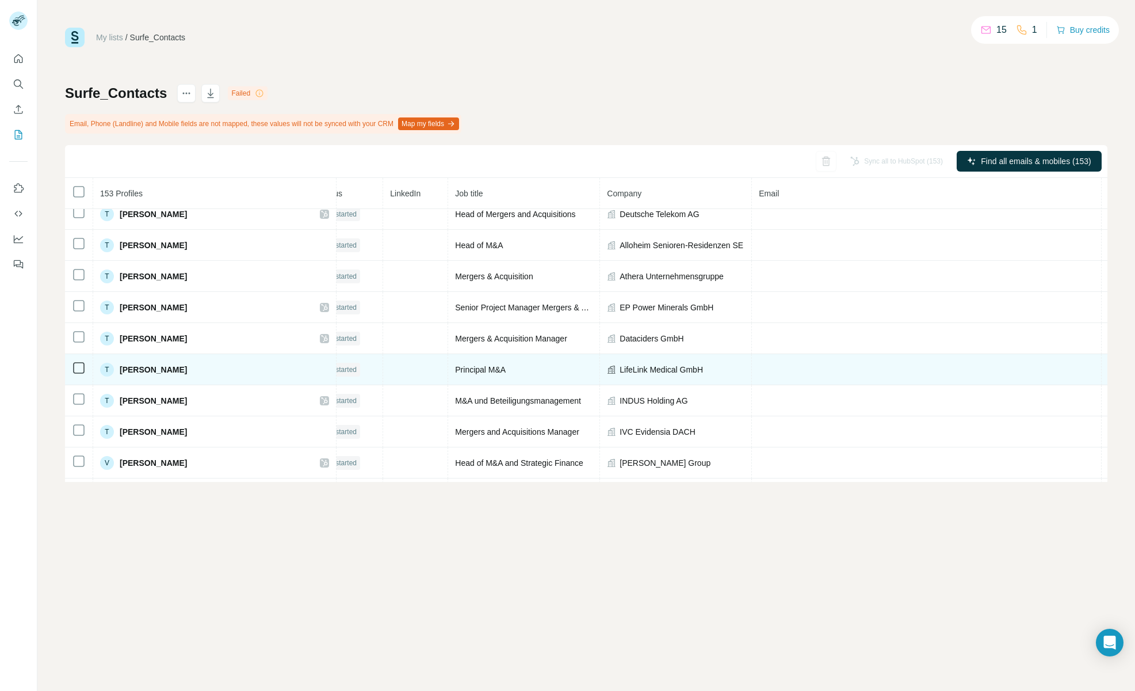
scroll to position [4488, 24]
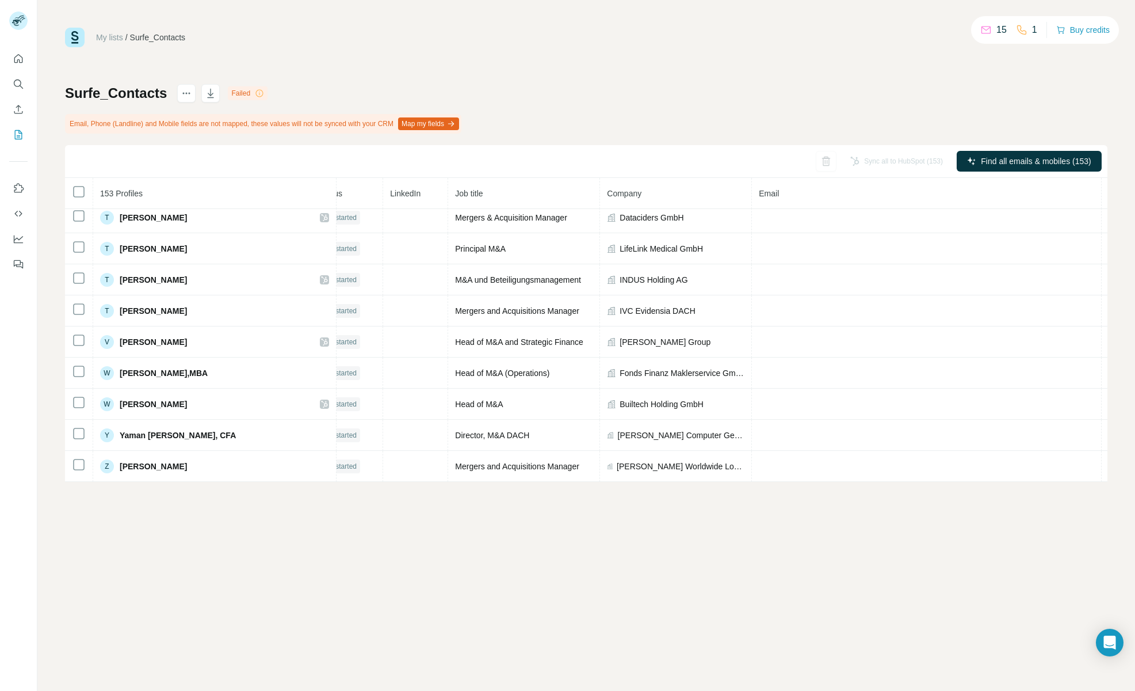
click at [836, 49] on div "My lists / Surfe_Contacts 15 1 Buy credits Surfe_Contacts Failed Email, Phone (…" at bounding box center [586, 255] width 1043 height 454
